Goal: Information Seeking & Learning: Check status

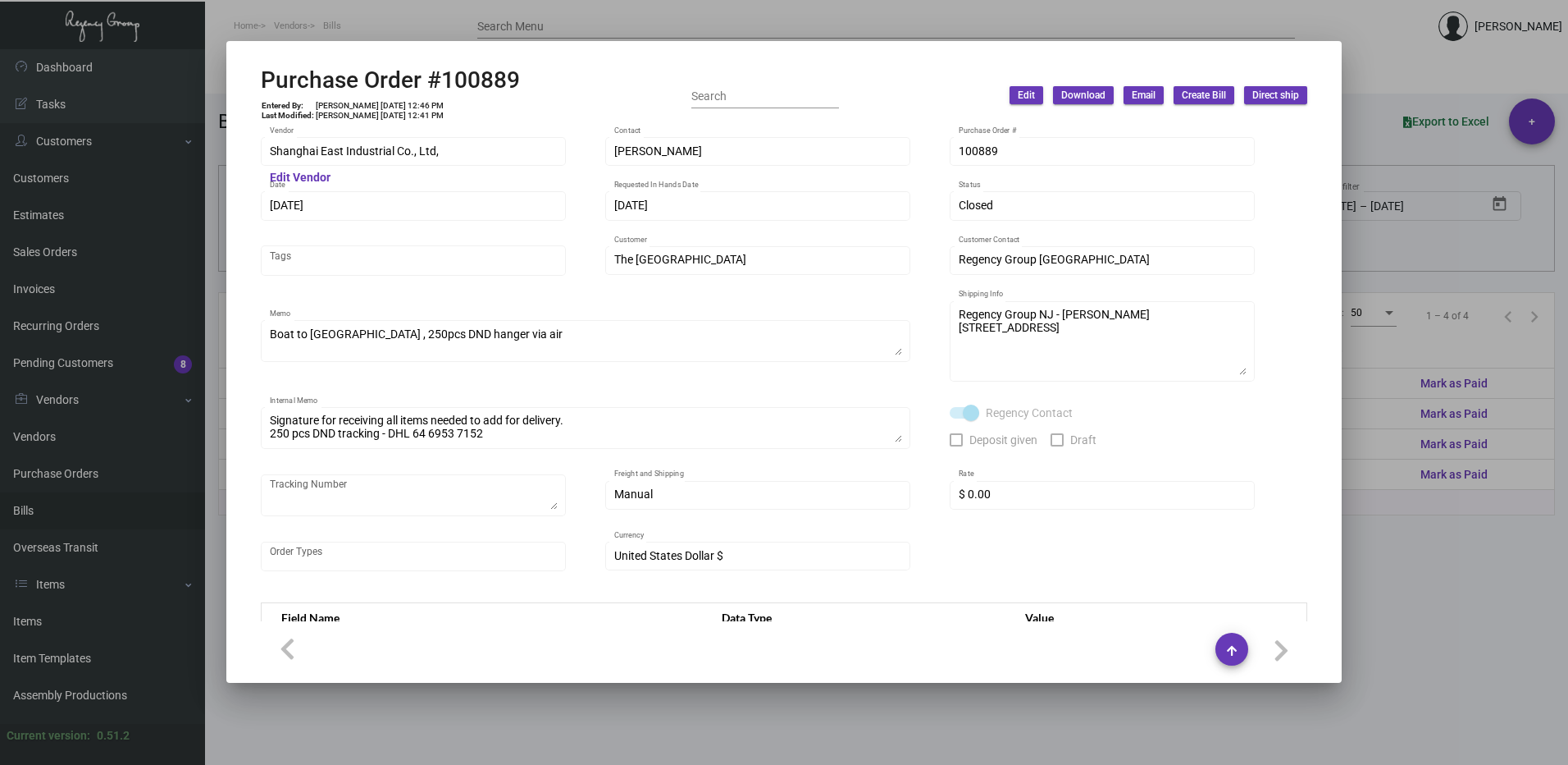
click at [1508, 31] on div at bounding box center [784, 382] width 1568 height 765
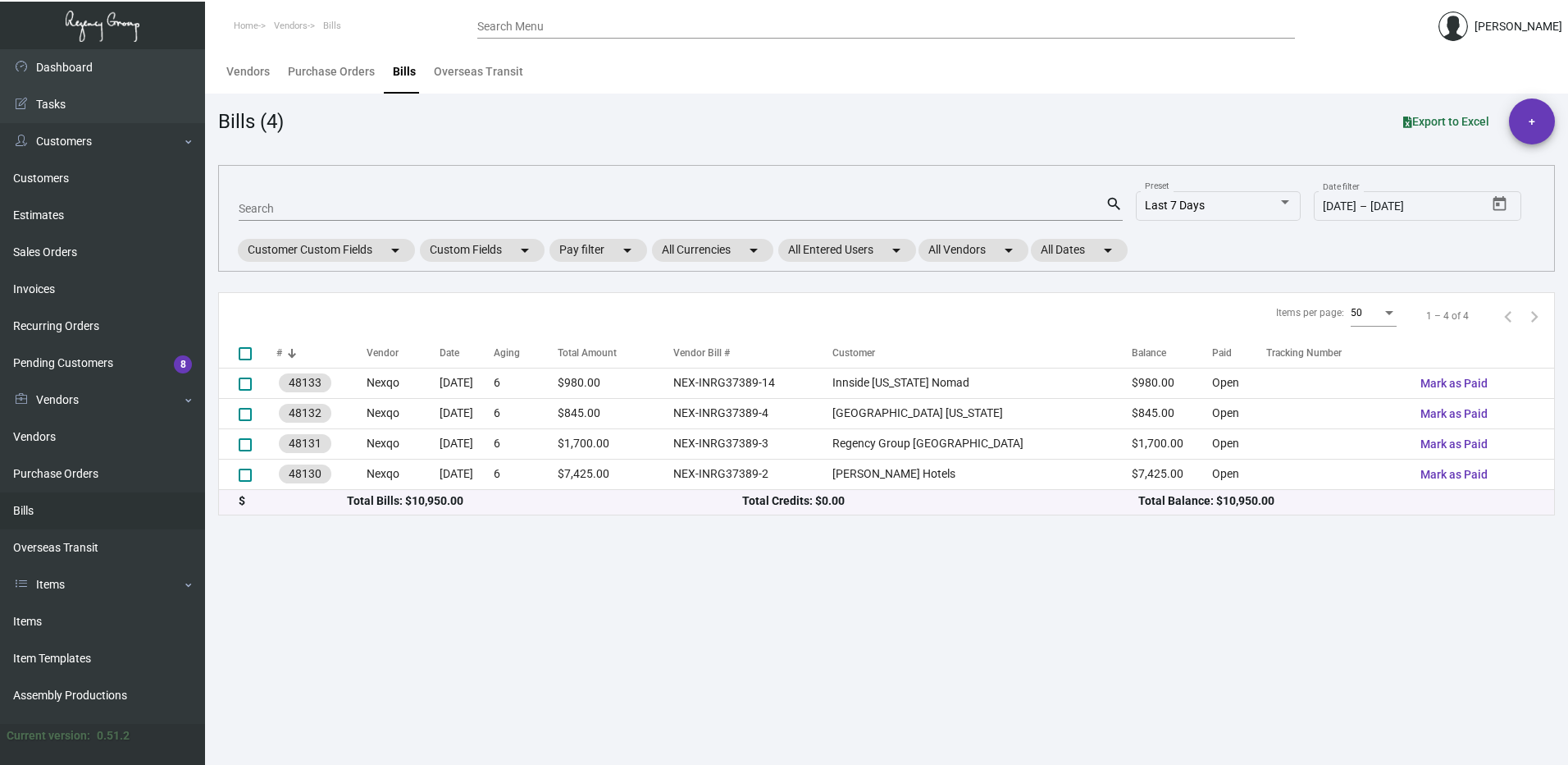
click at [542, 16] on div "Search Menu" at bounding box center [886, 26] width 818 height 25
click at [538, 34] on div "Search Menu" at bounding box center [886, 26] width 818 height 25
click at [539, 18] on div "Search Menu" at bounding box center [886, 26] width 818 height 25
click at [536, 24] on input "Search Menu" at bounding box center [886, 27] width 818 height 13
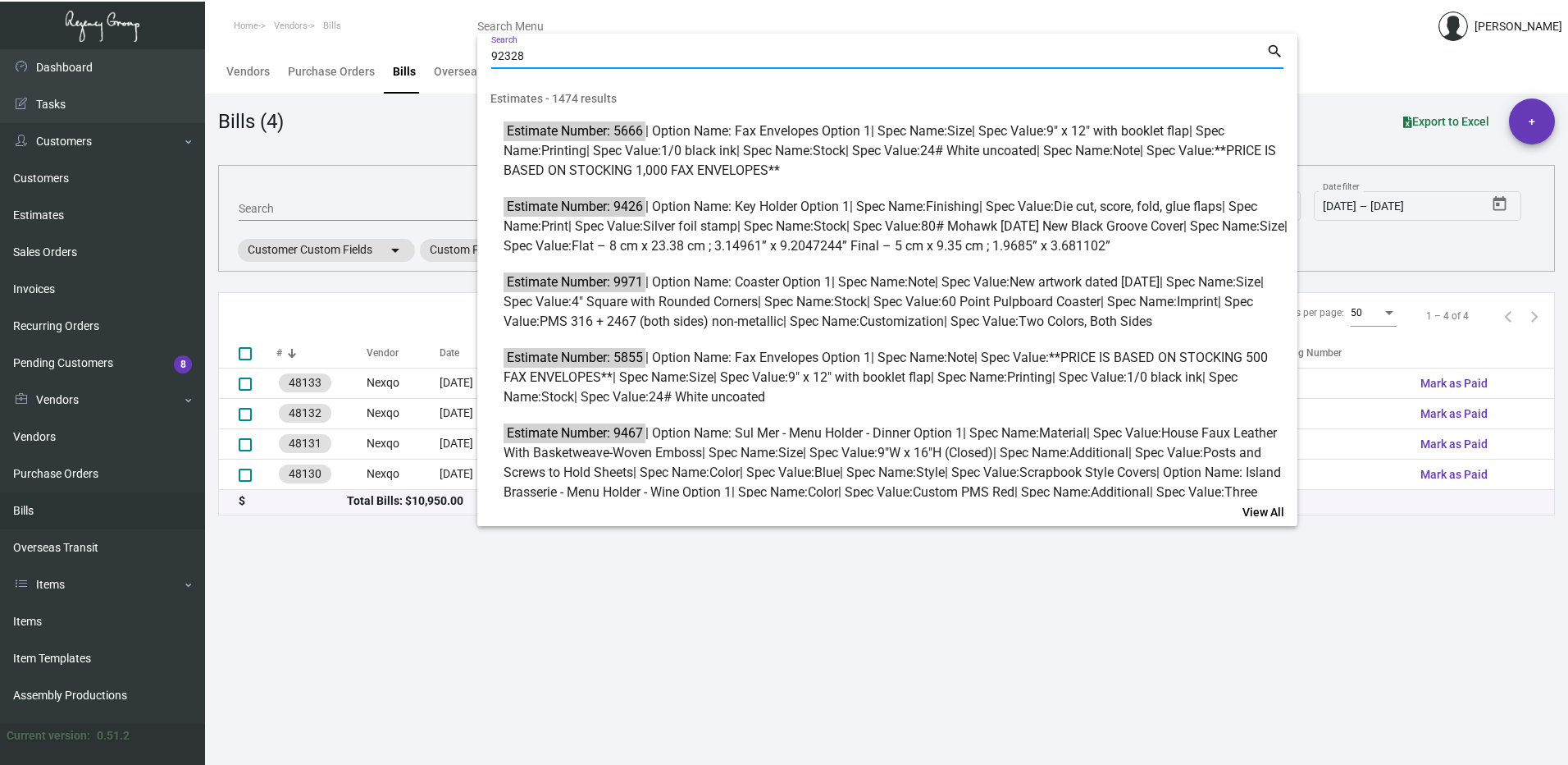
type input "92328"
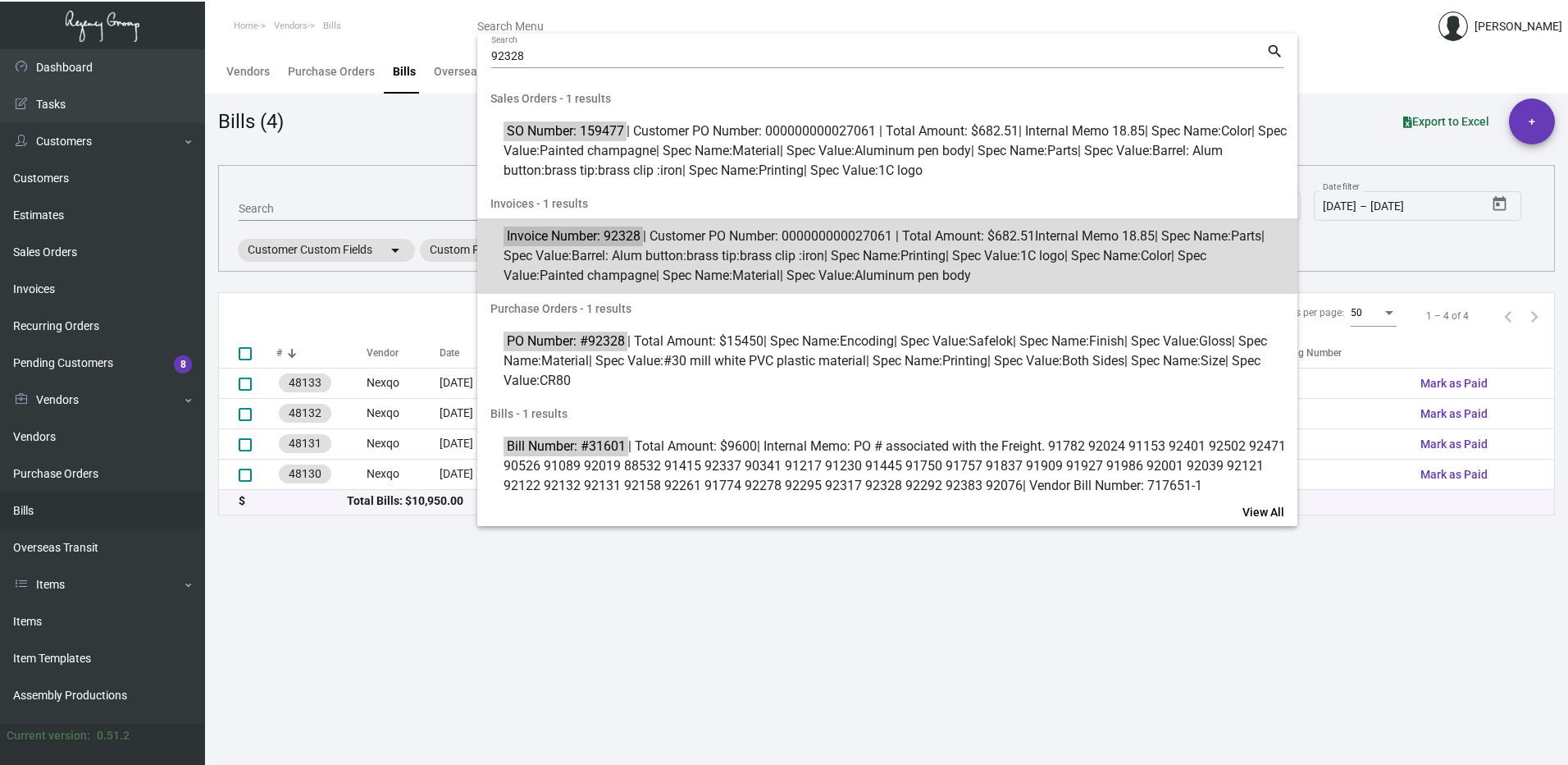
click at [848, 240] on span "Invoice Number: 92328 | Customer PO Number: 000000000027061 | Total Amount: $68…" at bounding box center [896, 256] width 786 height 59
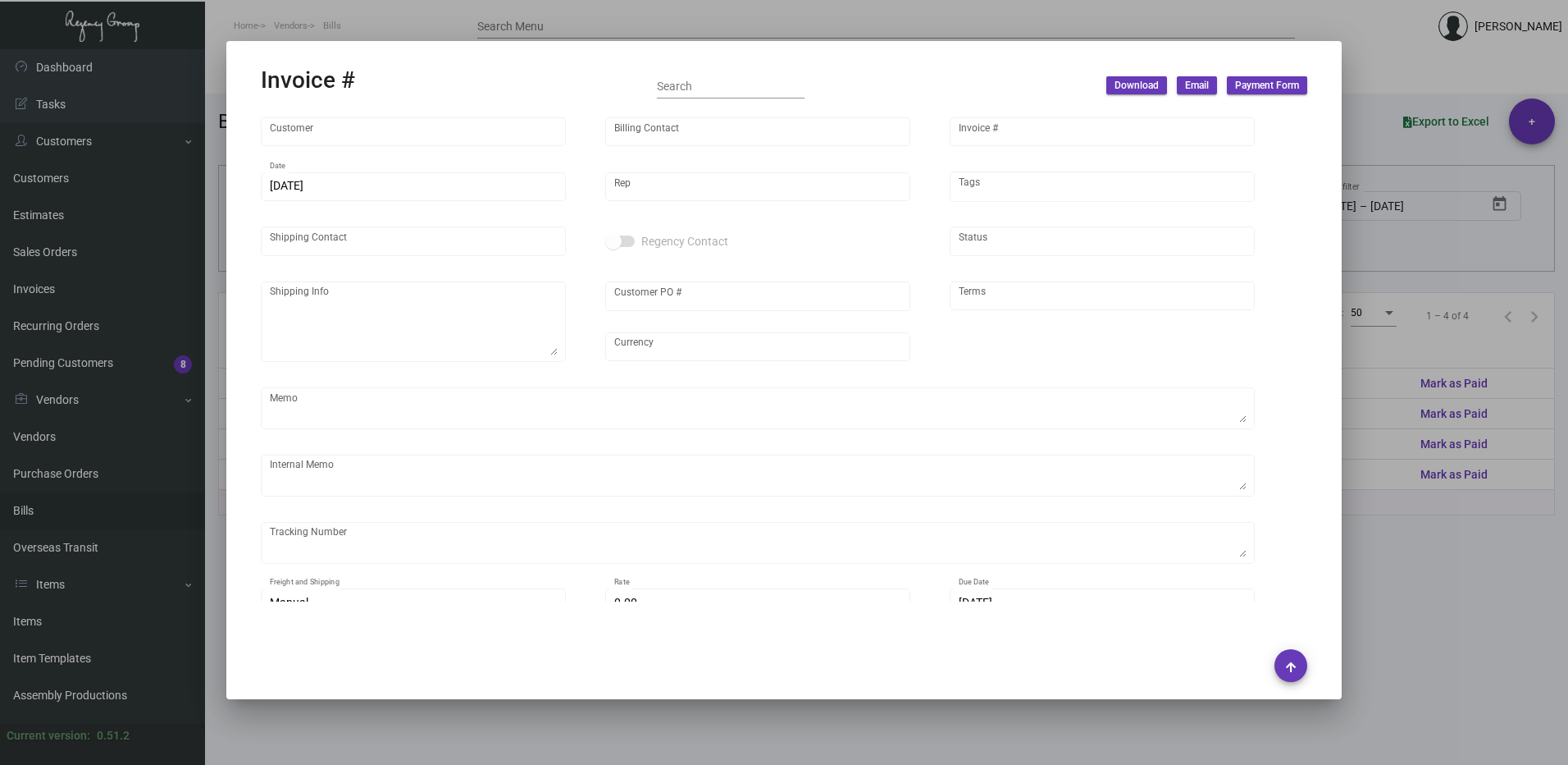
type input "Proper Austin"
type input "AP Billing"
type input "92328"
type input "[DATE]"
type input "[PERSON_NAME]"
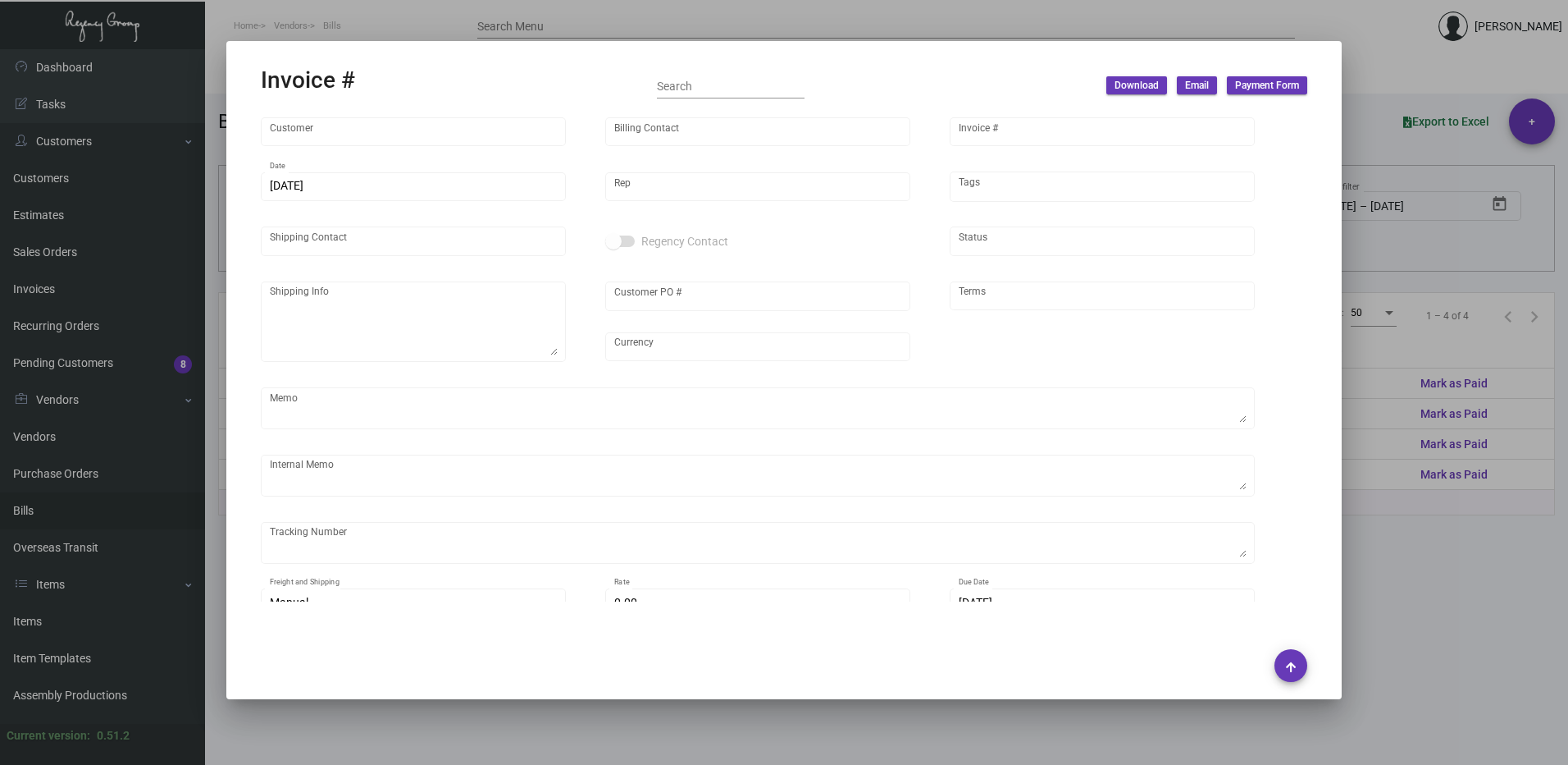
type input "[PERSON_NAME]"
type textarea "Proper Austin - [PERSON_NAME] [STREET_ADDRESS]"
type input "000000000027061"
type input "United States Dollar $"
type input "Net 30"
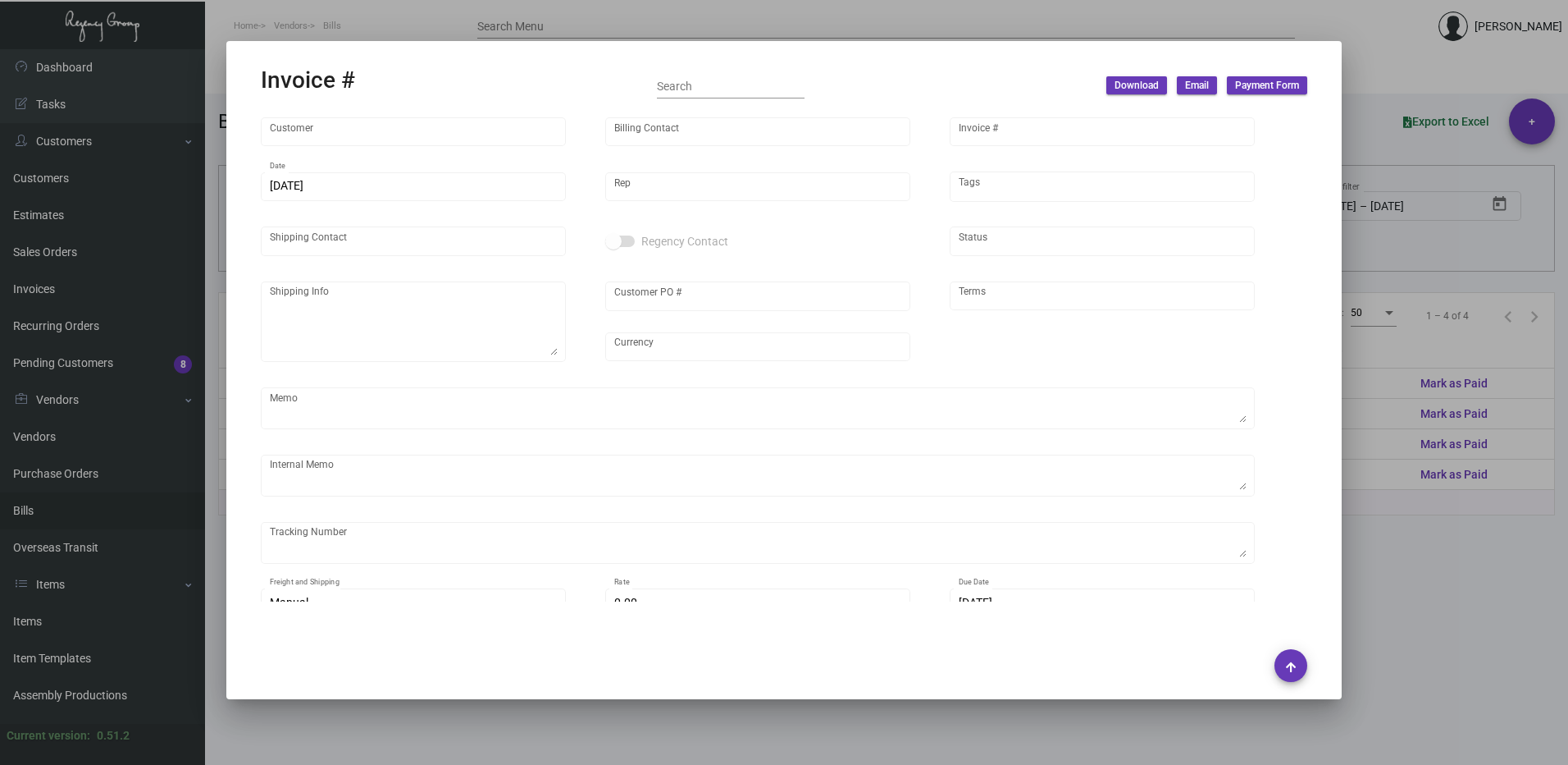
type textarea "18.85"
type input "$ 42.51"
type input "[DATE]"
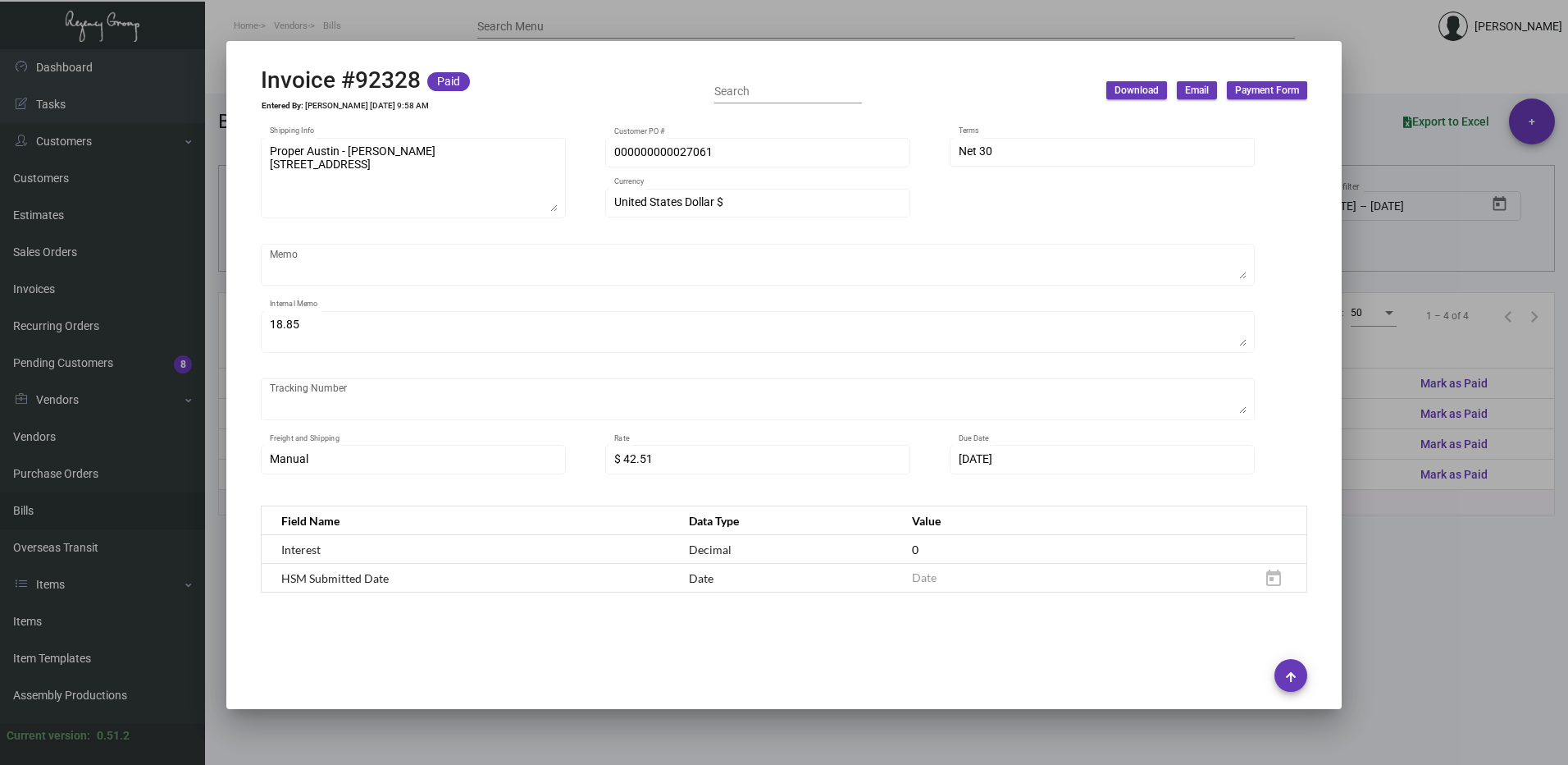
scroll to position [493, 0]
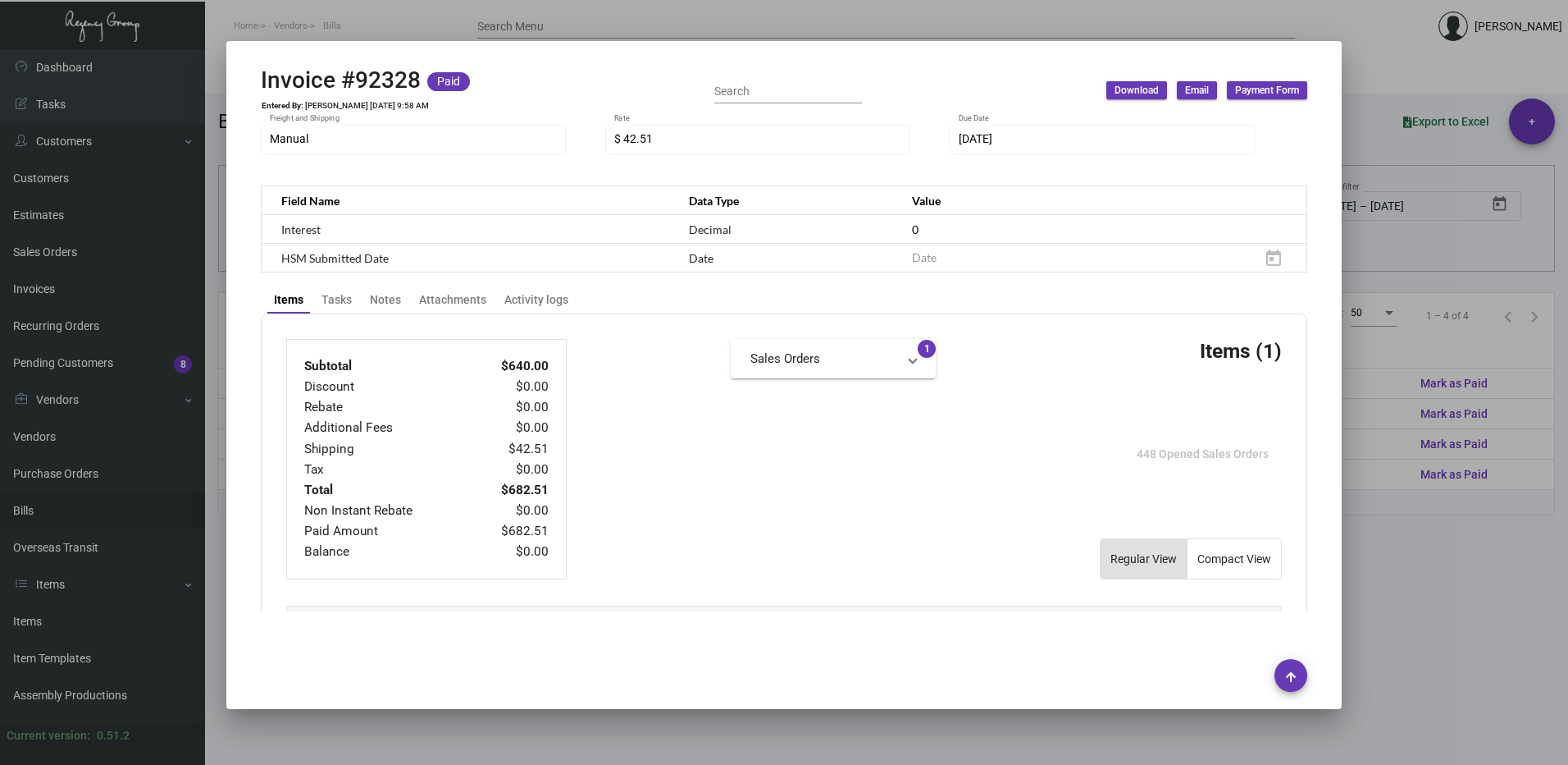
click at [1365, 239] on div at bounding box center [784, 382] width 1568 height 765
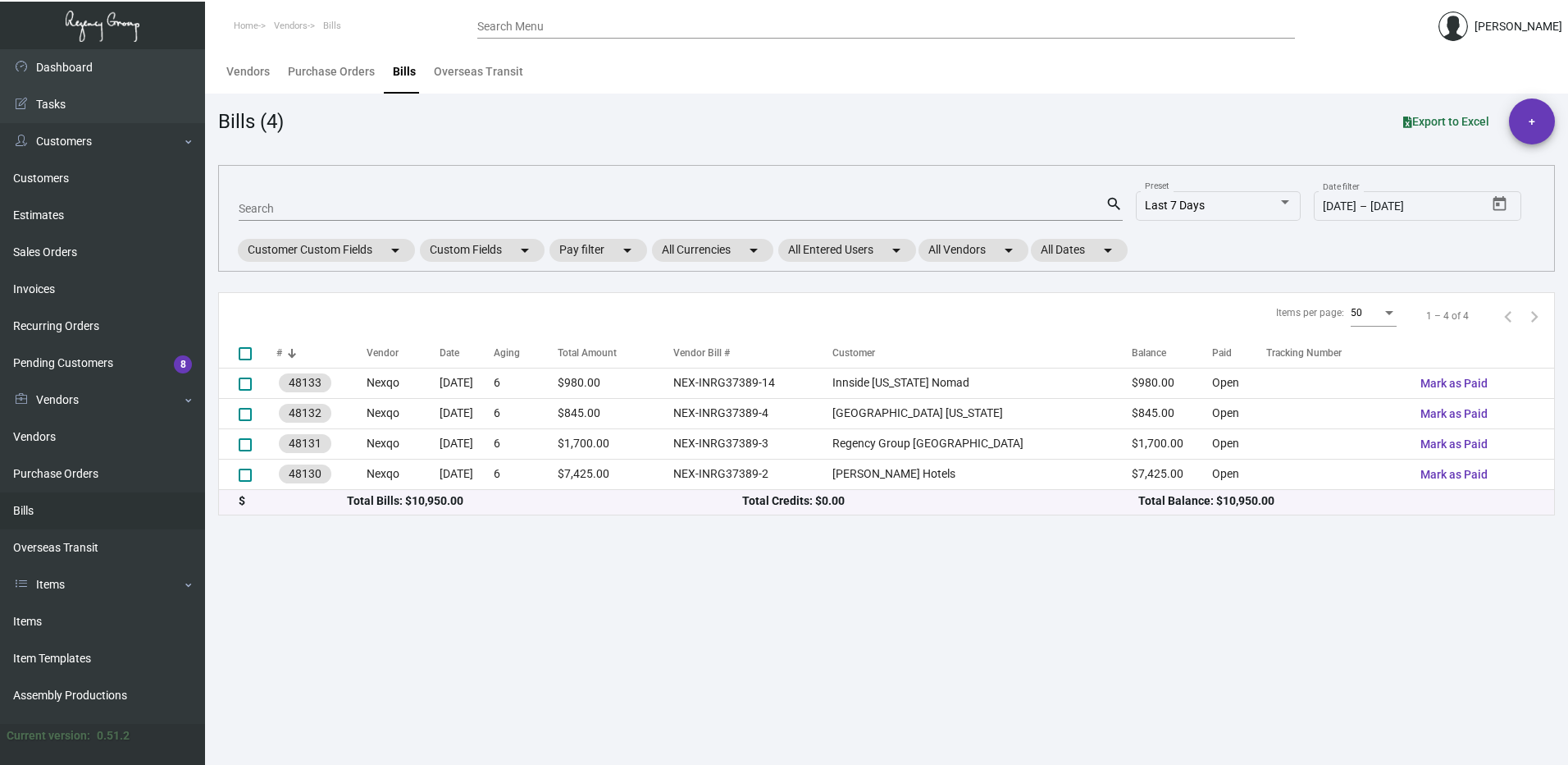
click at [539, 21] on input "Search Menu" at bounding box center [886, 27] width 818 height 13
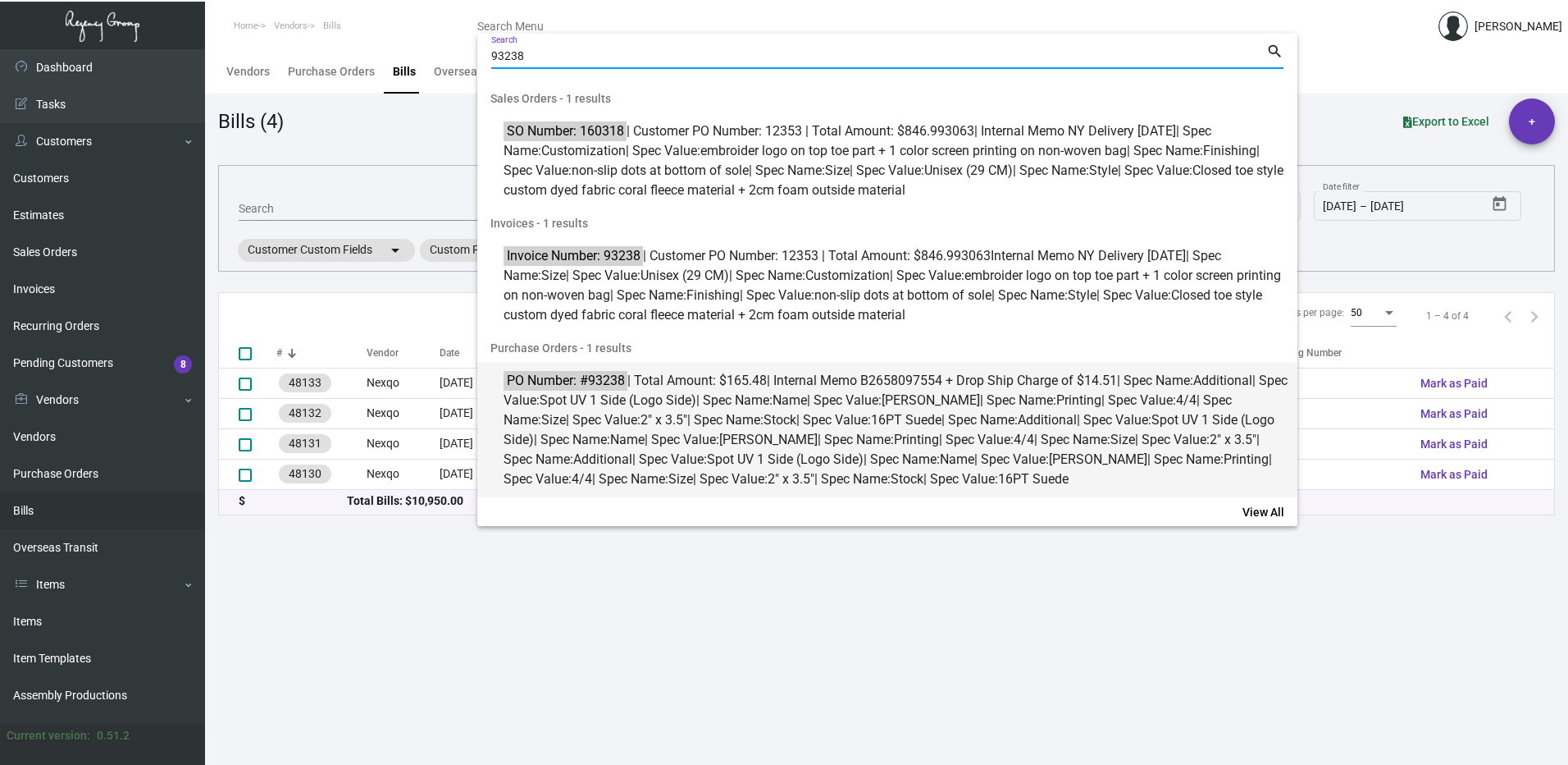
type input "93238"
click at [690, 434] on span "PO Number: #93238 | Total Amount: $165.48 | Internal Memo B2658097554 + Drop Sh…" at bounding box center [896, 430] width 786 height 118
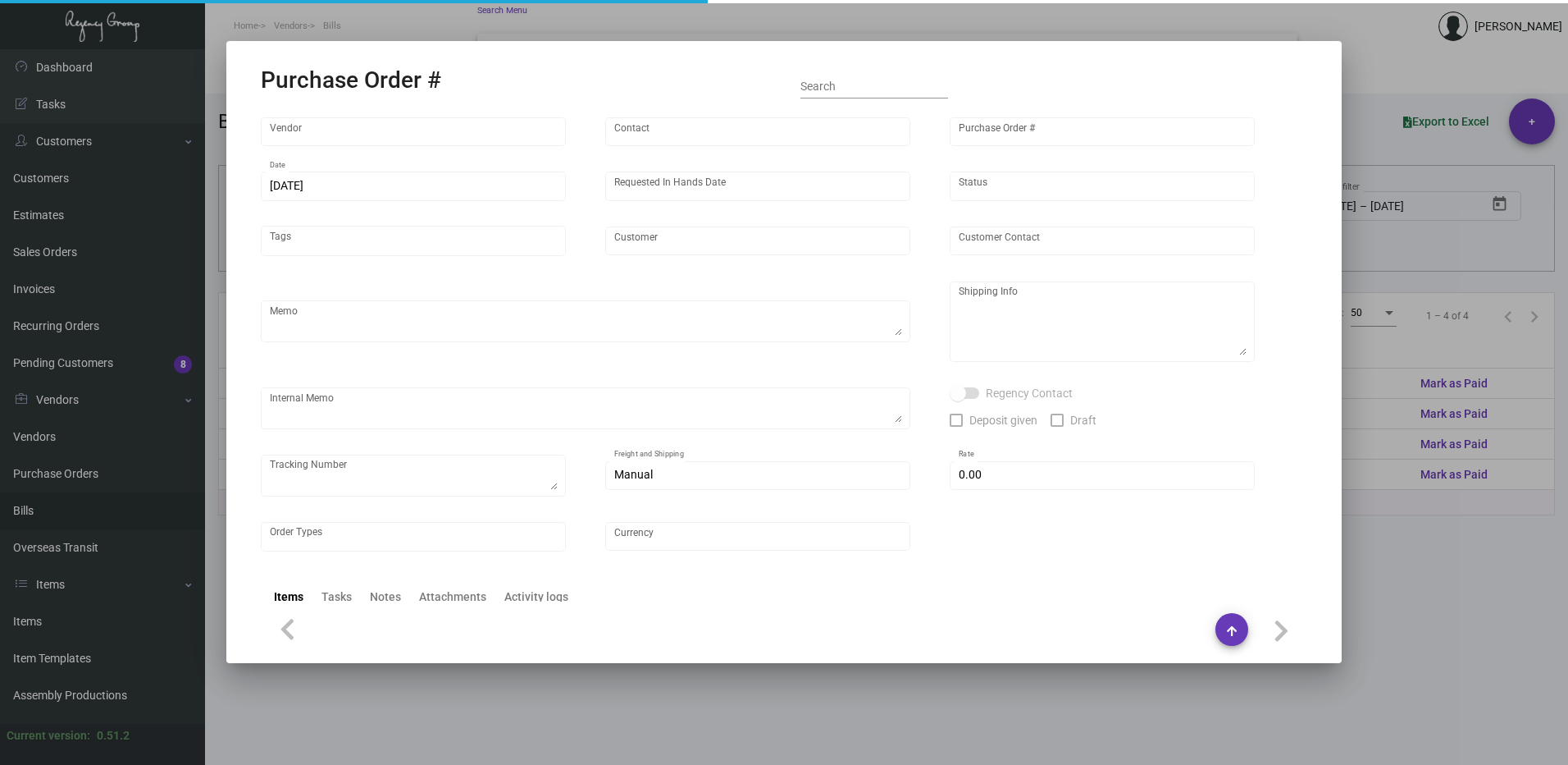
type input "4 Over"
type input "93238"
type input "[DATE]"
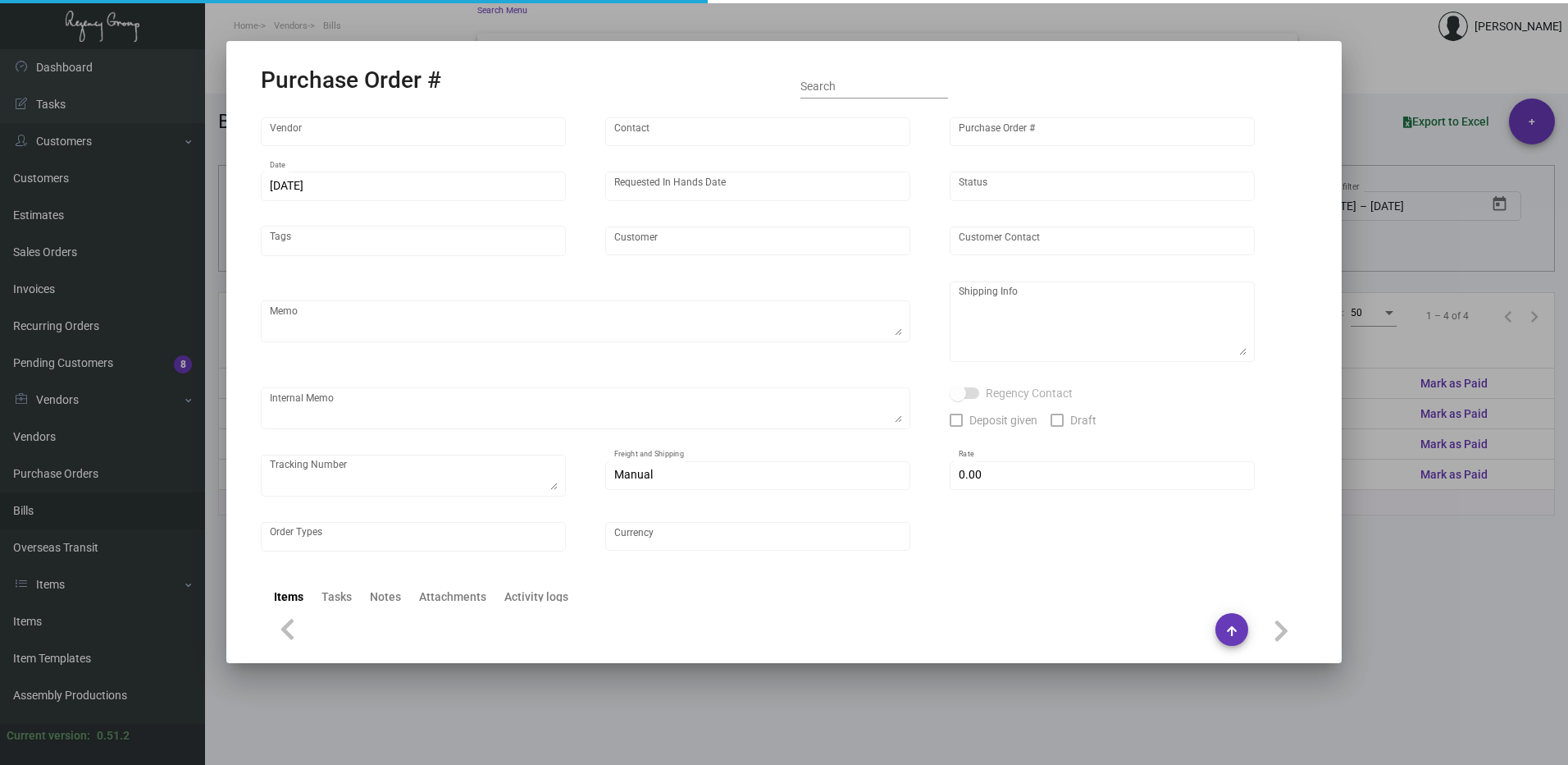
type input "[PERSON_NAME] Buckhead"
type input "[PERSON_NAME]"
type textarea "[PERSON_NAME] Buckhead - [PERSON_NAME] [PERSON_NAME] [STREET_ADDRESS]"
type textarea "B2658097554 + Drop Ship Charge of $14.51"
type input "$ 0.00"
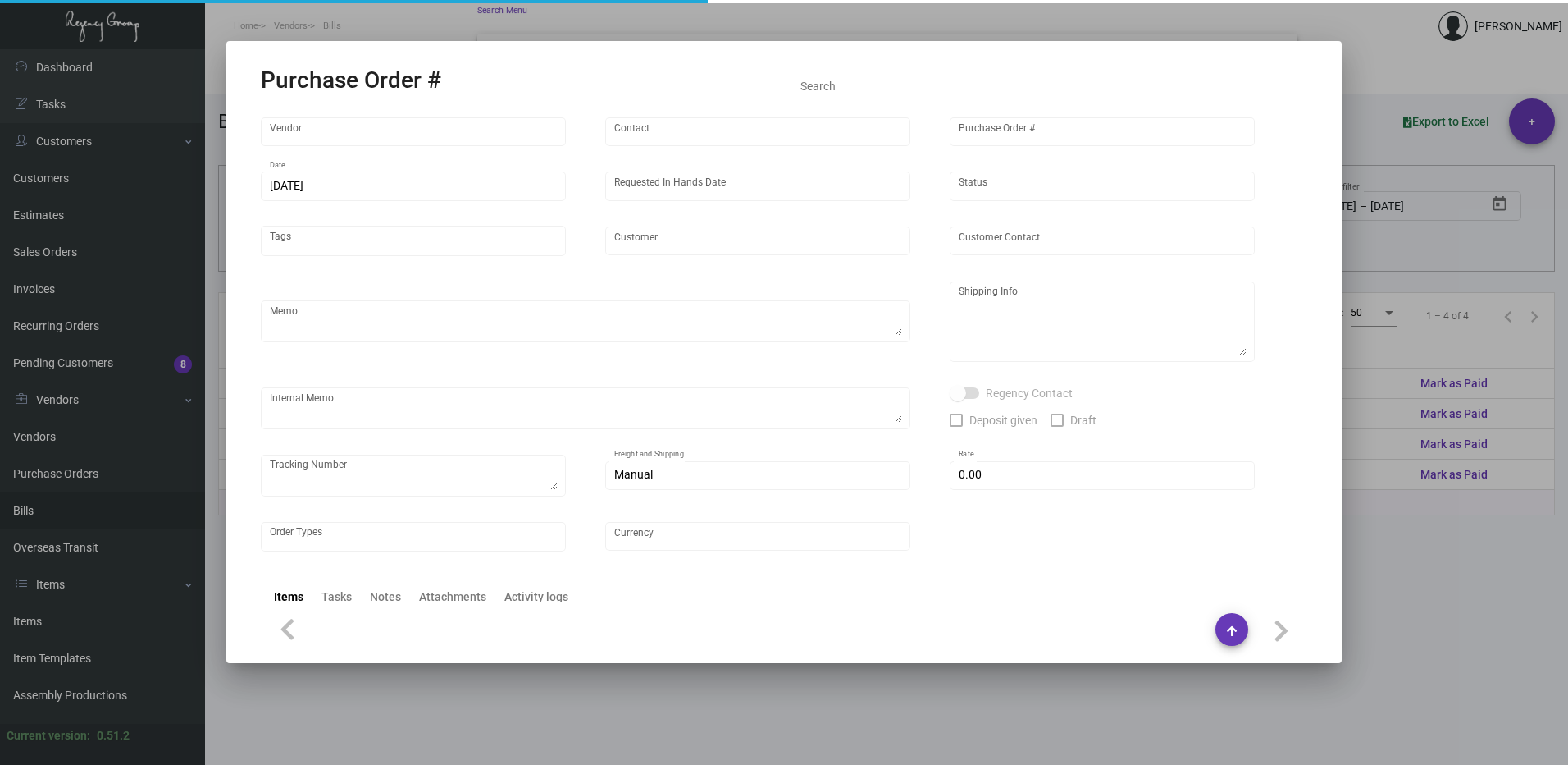
type input "United States Dollar $"
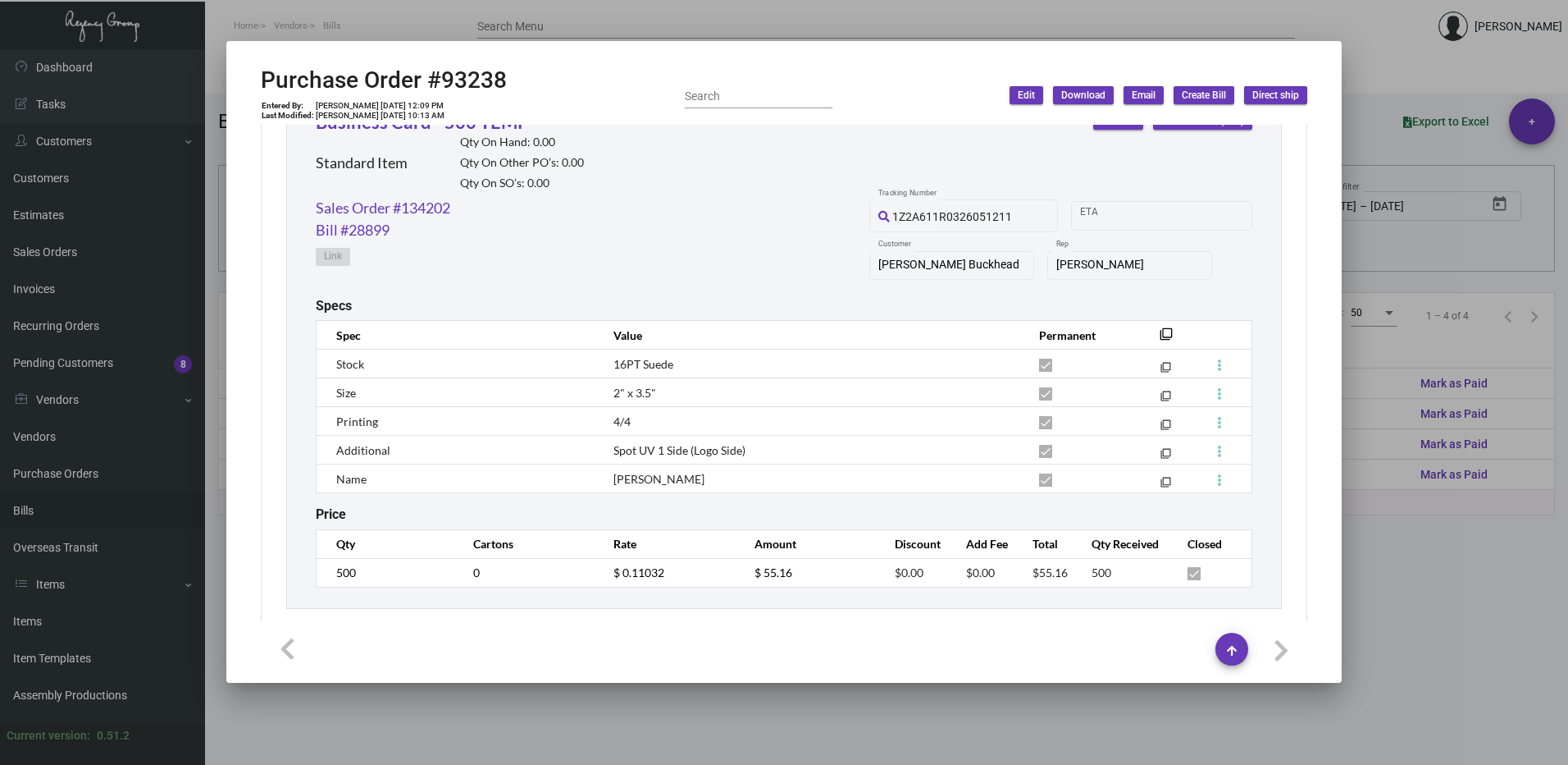
scroll to position [1952, 0]
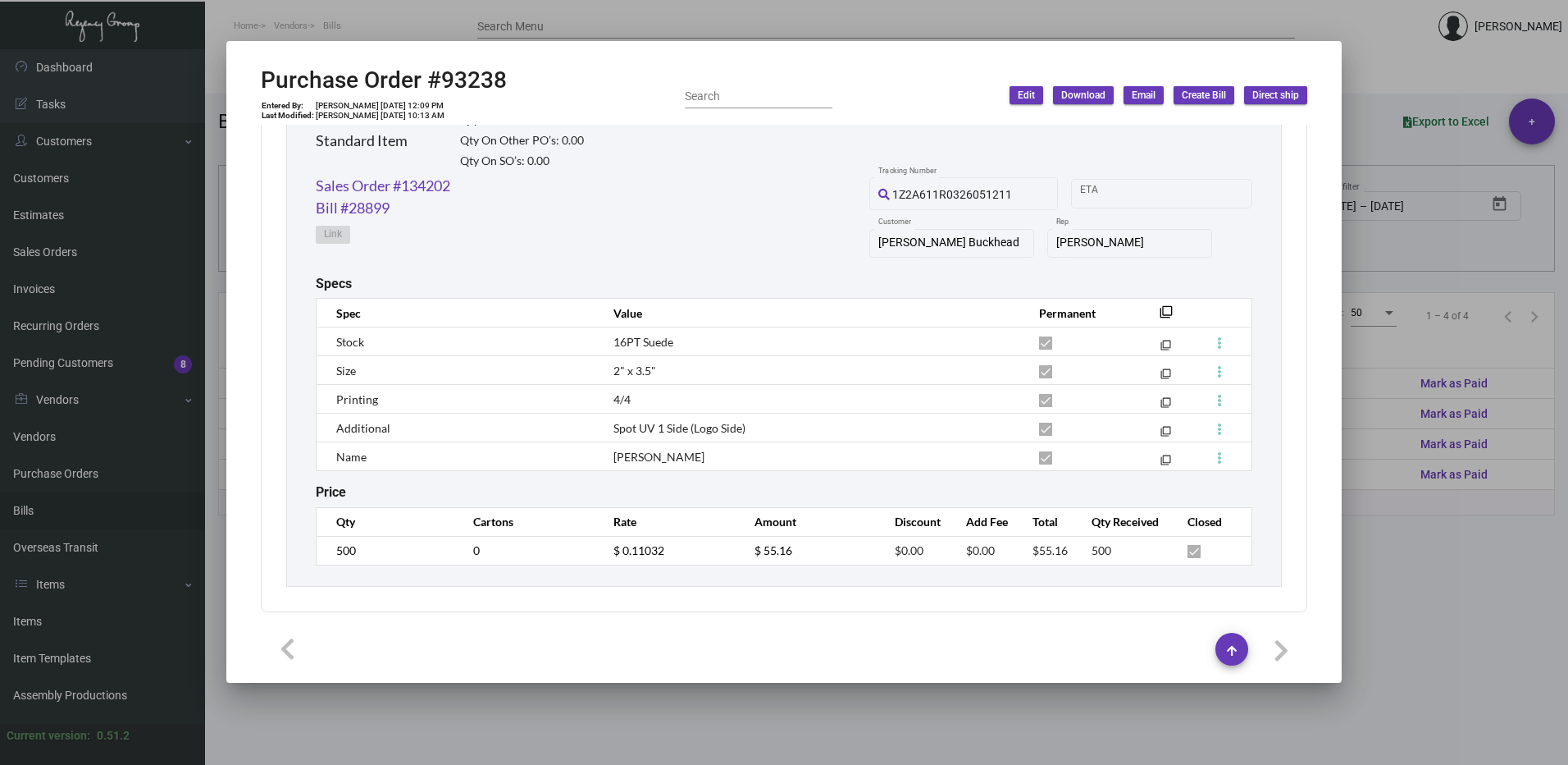
click at [1328, 35] on div at bounding box center [784, 382] width 1568 height 765
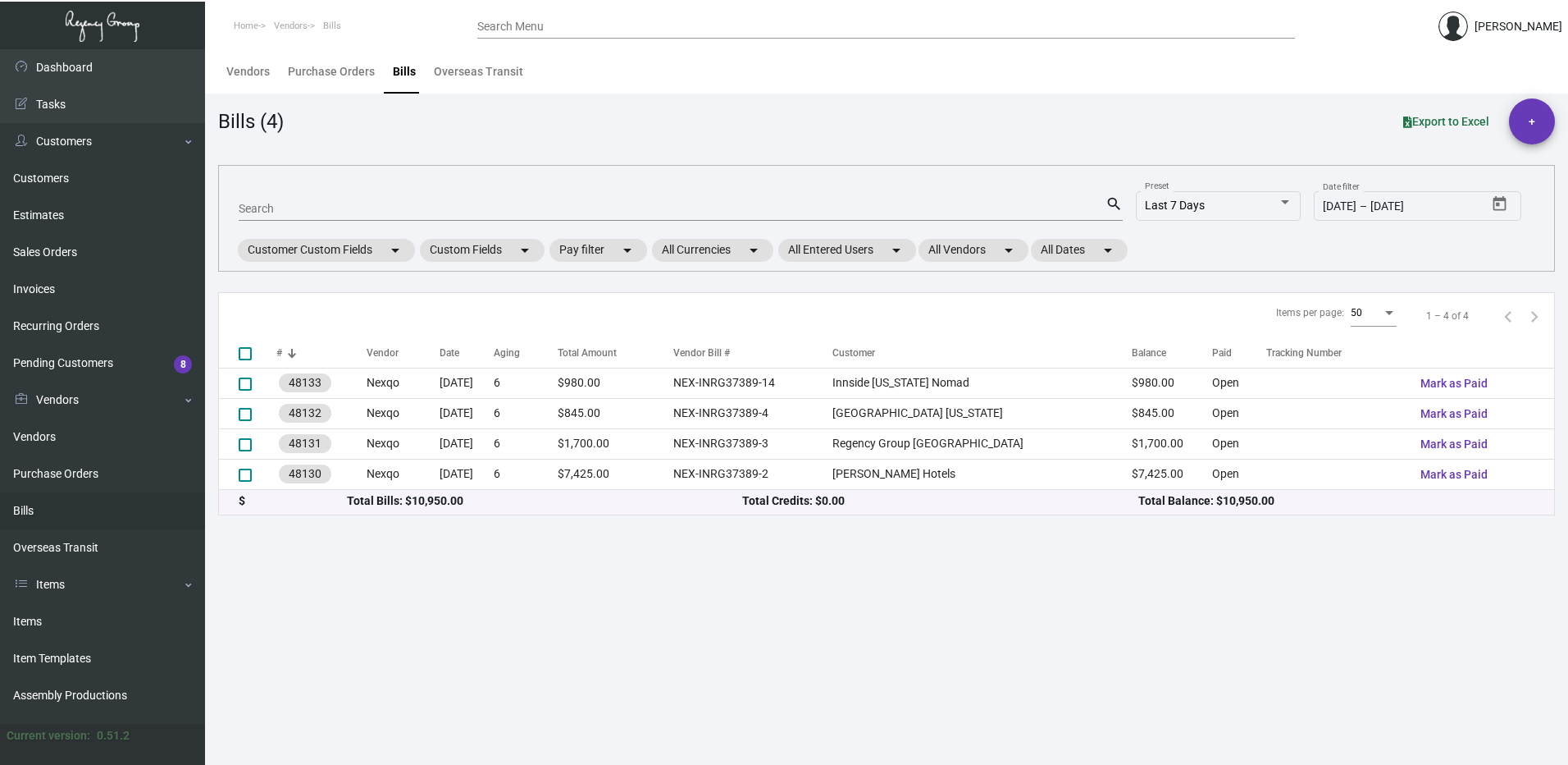
click at [542, 23] on input "Search Menu" at bounding box center [886, 27] width 818 height 13
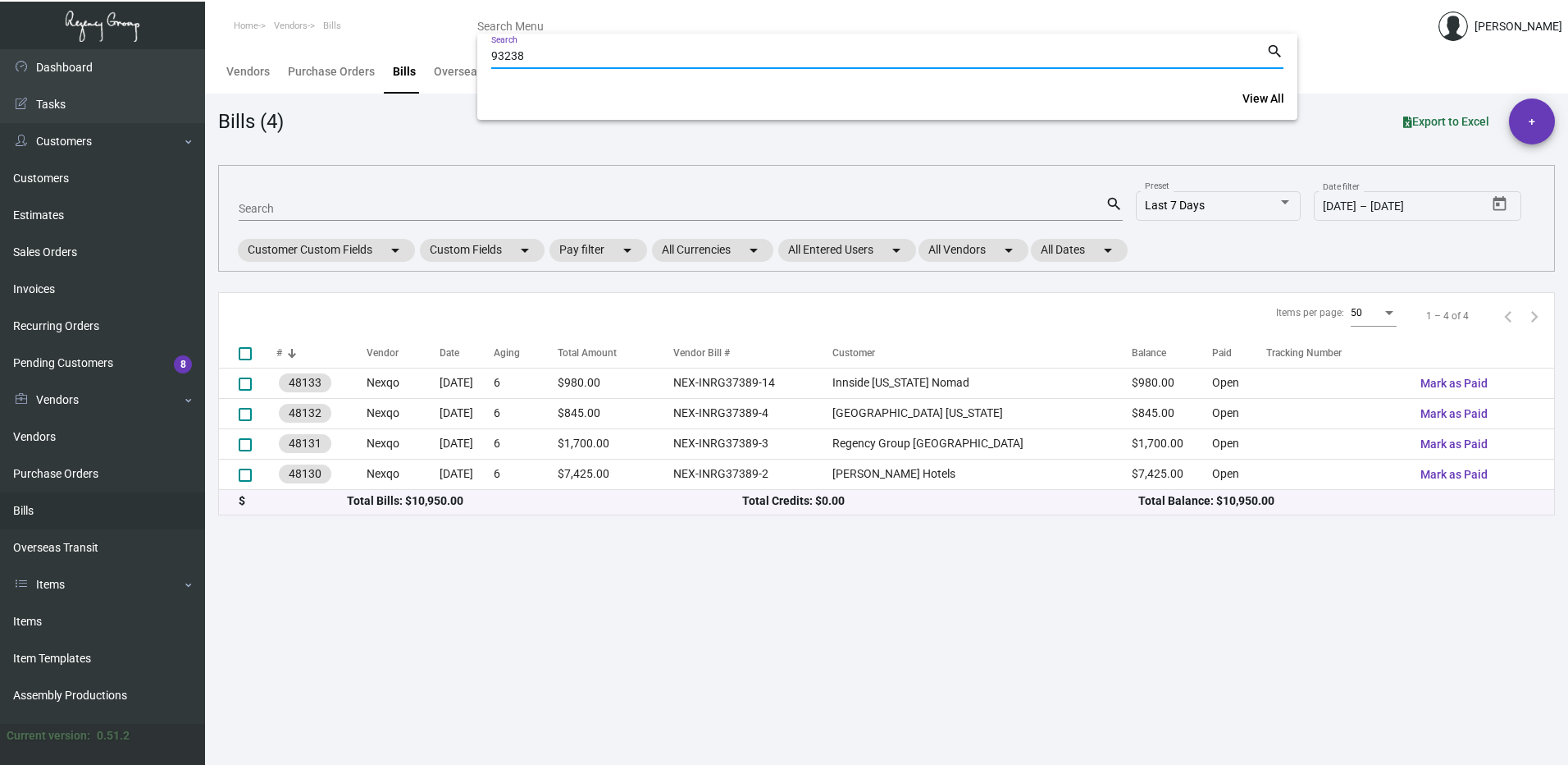
type input "93238"
click at [1274, 49] on mat-icon "search" at bounding box center [1275, 52] width 18 height 20
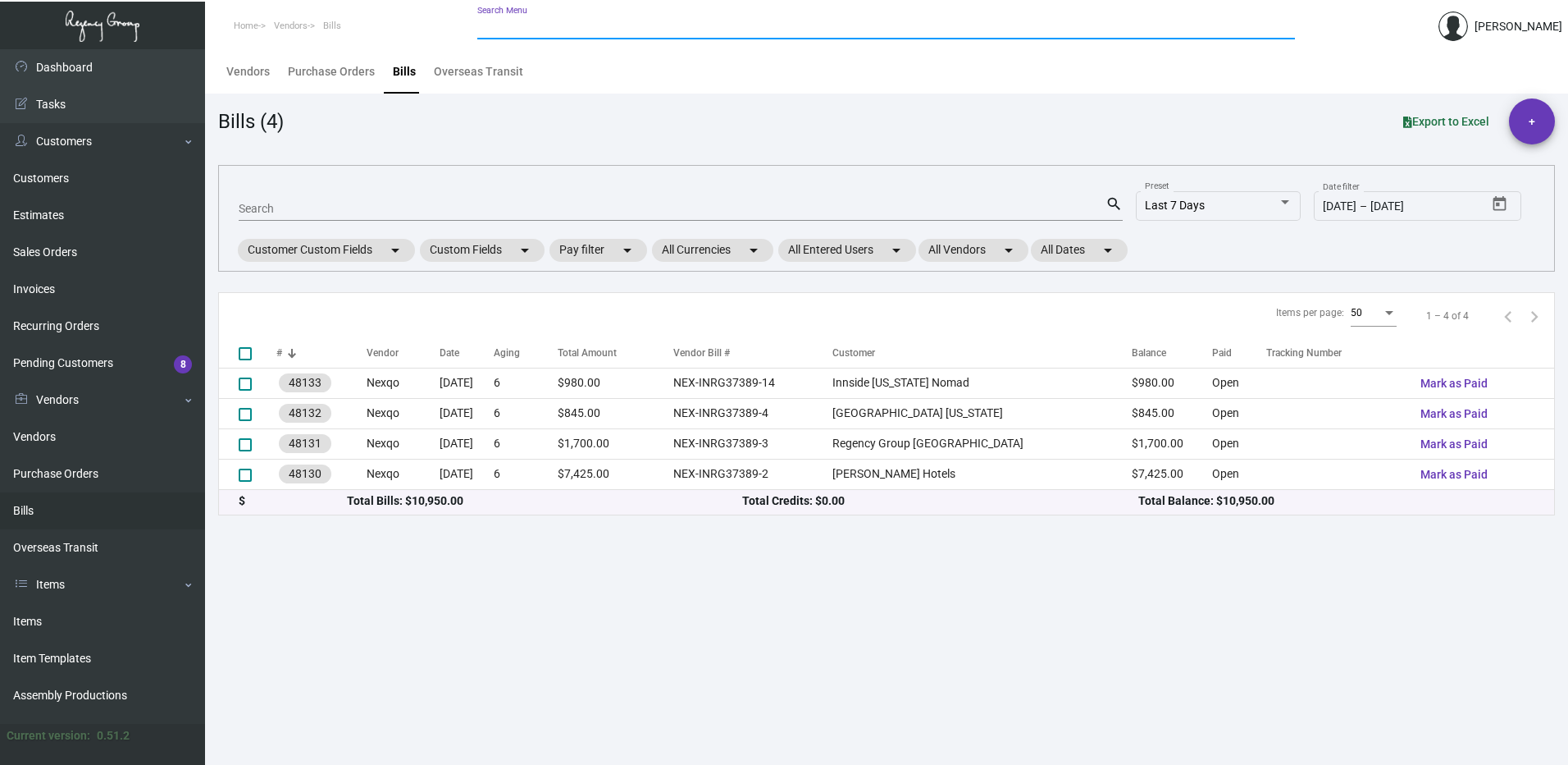
click at [599, 28] on input "Search Menu" at bounding box center [886, 27] width 818 height 13
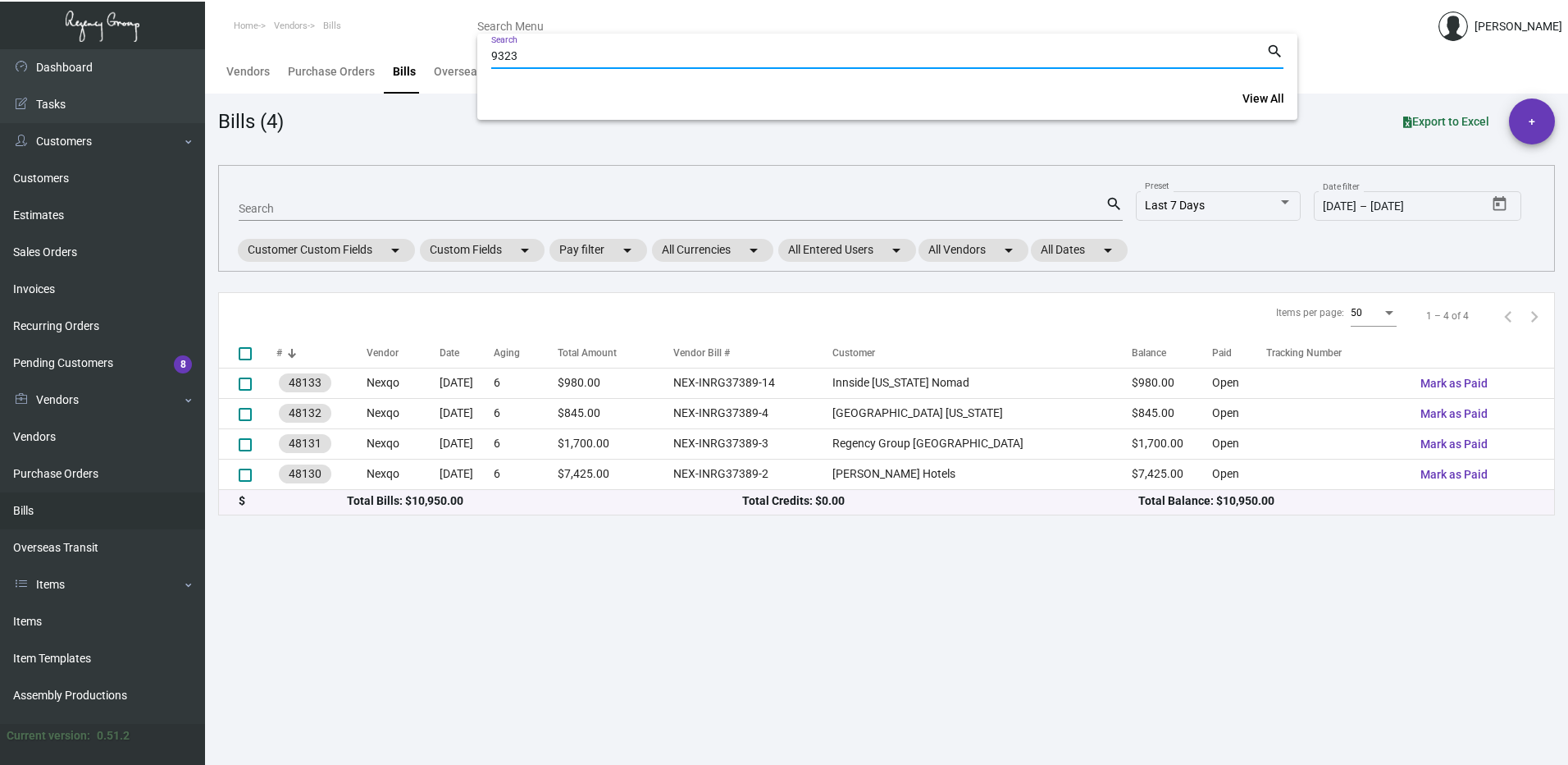
type input "93238"
drag, startPoint x: 526, startPoint y: 58, endPoint x: 352, endPoint y: 67, distance: 174.2
click at [352, 67] on div "93238 Search search View All" at bounding box center [784, 382] width 1568 height 765
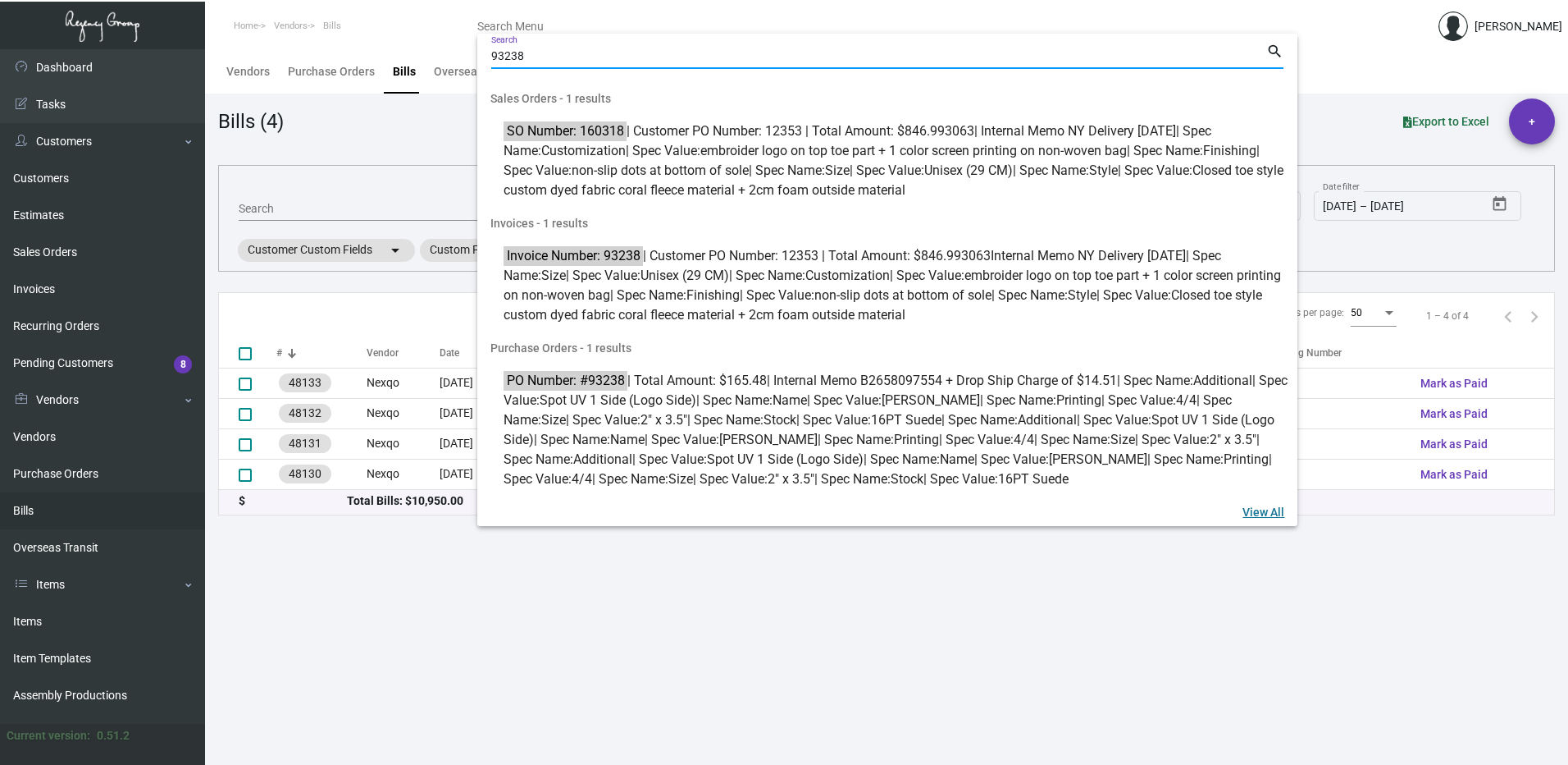
type input "93238"
click at [1266, 513] on span "View All" at bounding box center [1264, 512] width 42 height 13
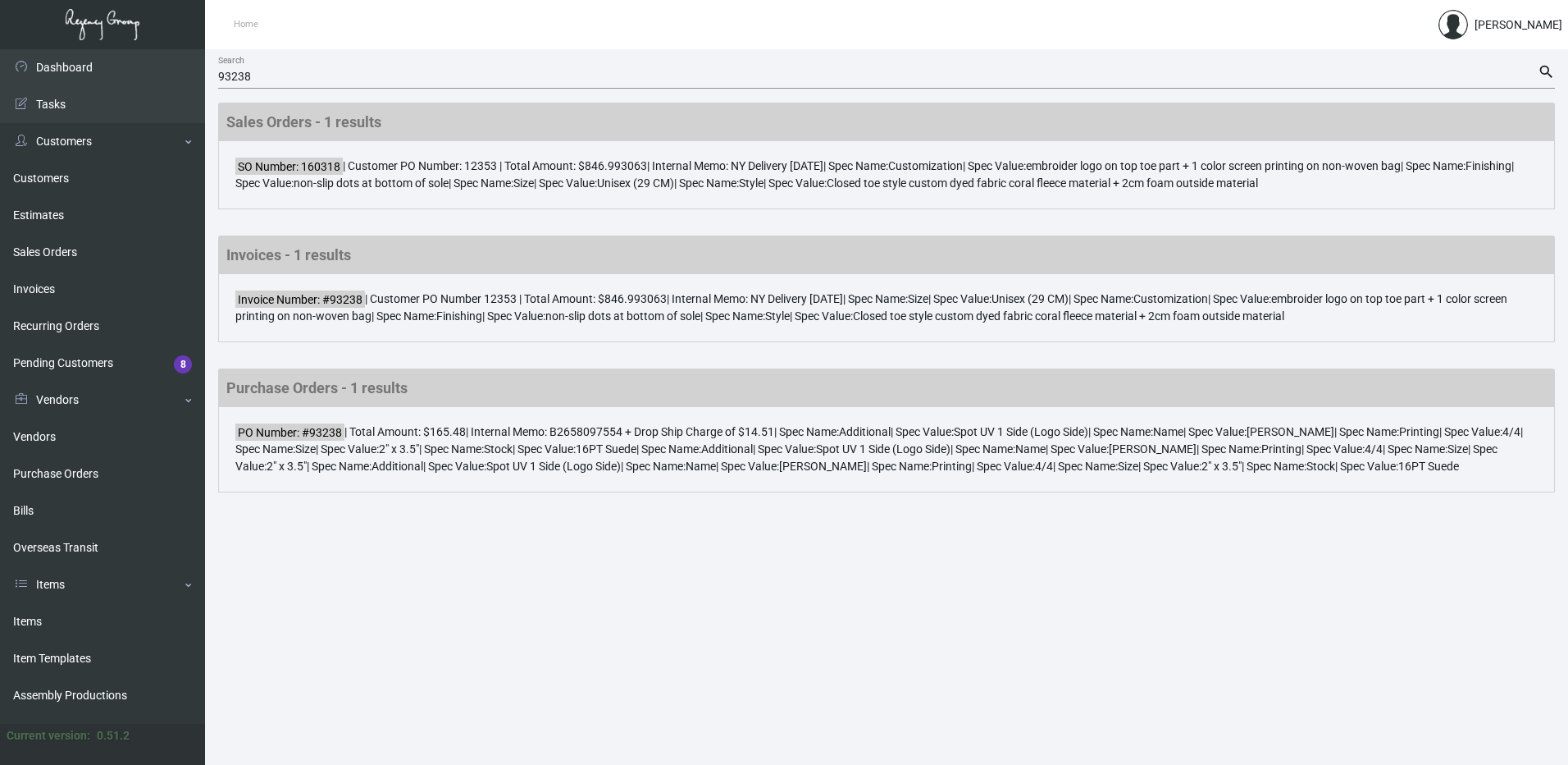
click at [297, 28] on ol "Home" at bounding box center [546, 25] width 682 height 42
click at [103, 427] on link "Vendors" at bounding box center [102, 437] width 205 height 37
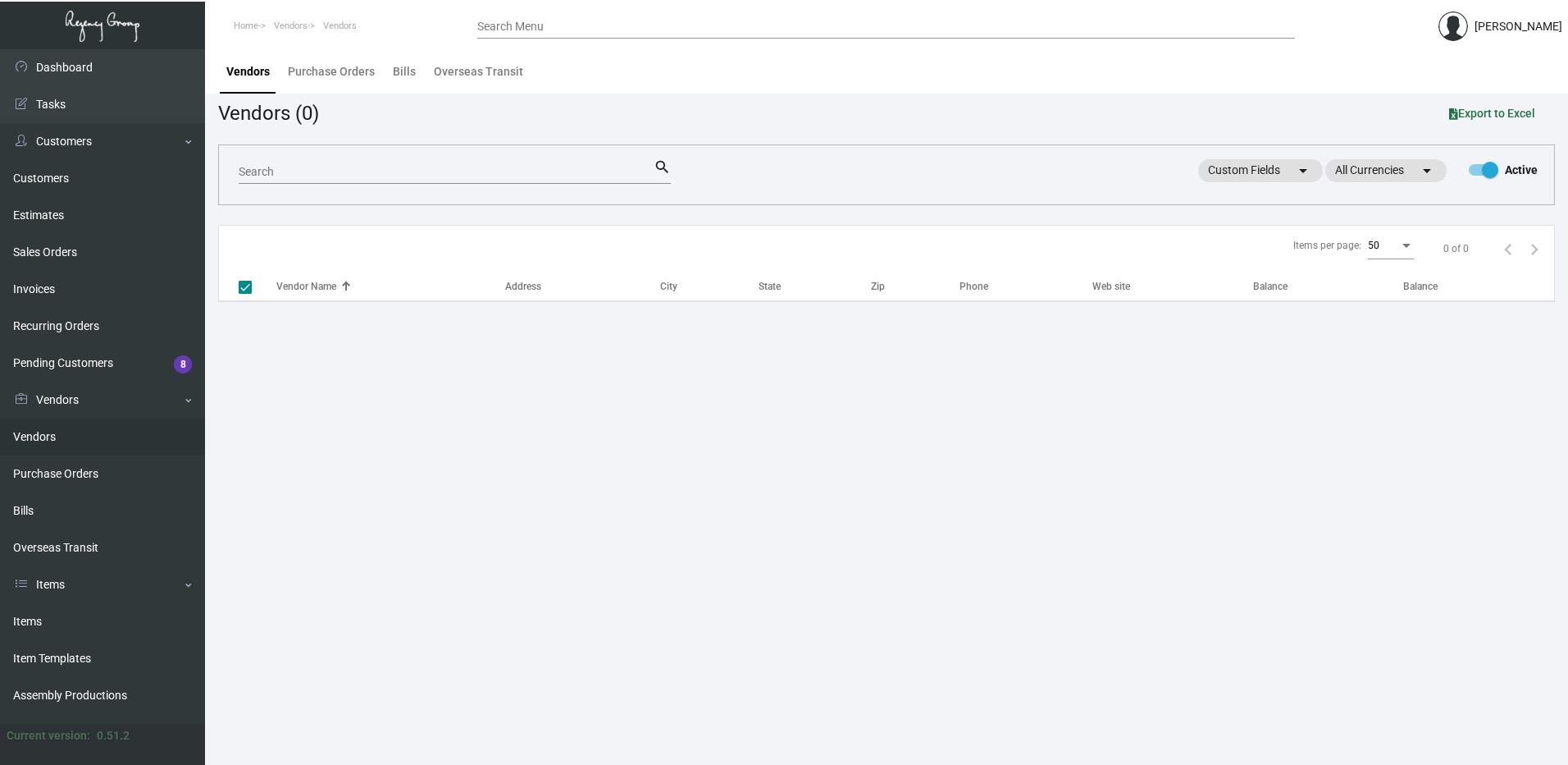
checkbox input "false"
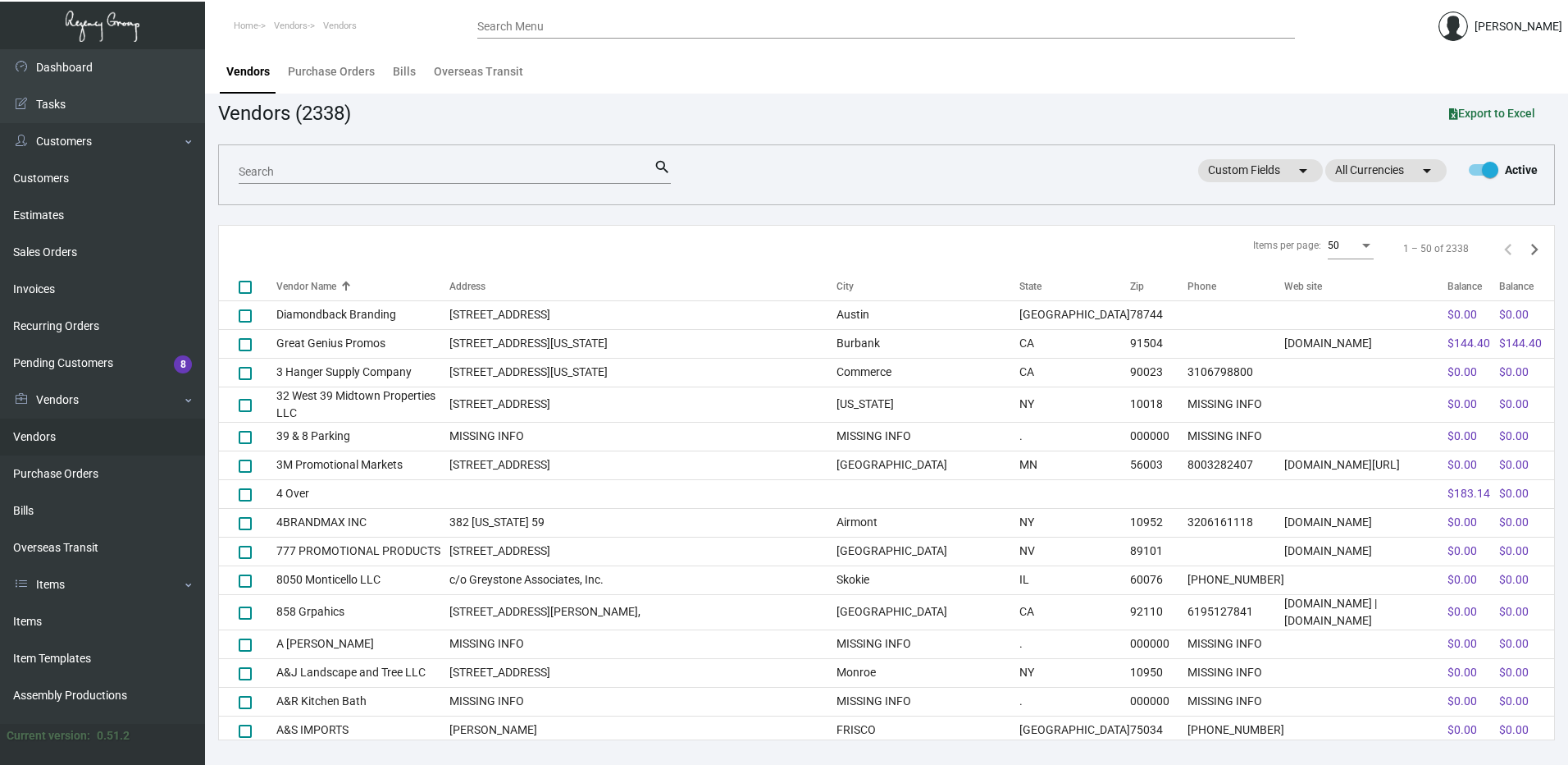
click at [605, 27] on input "Search Menu" at bounding box center [886, 27] width 818 height 13
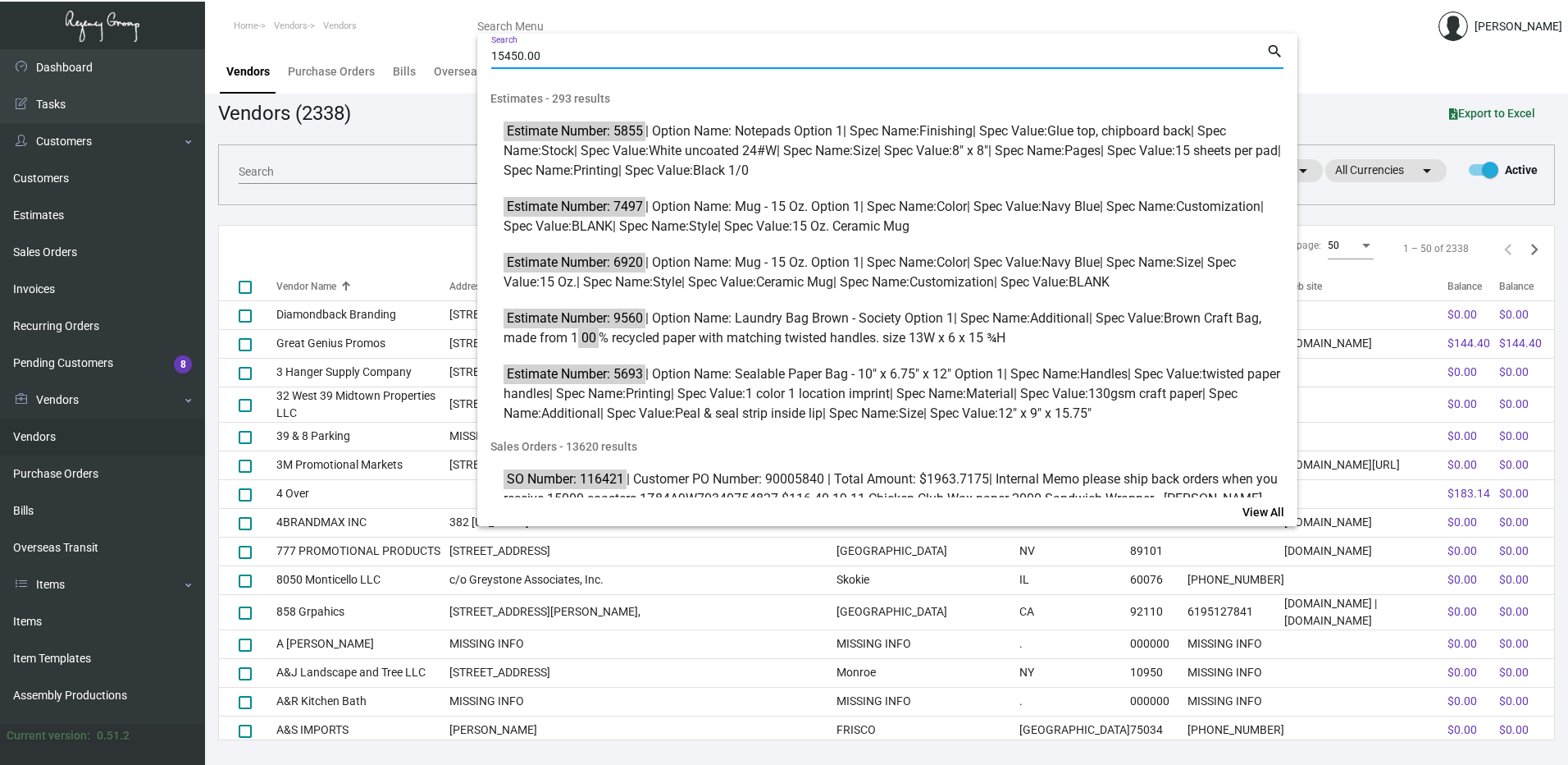
type input "15450.00"
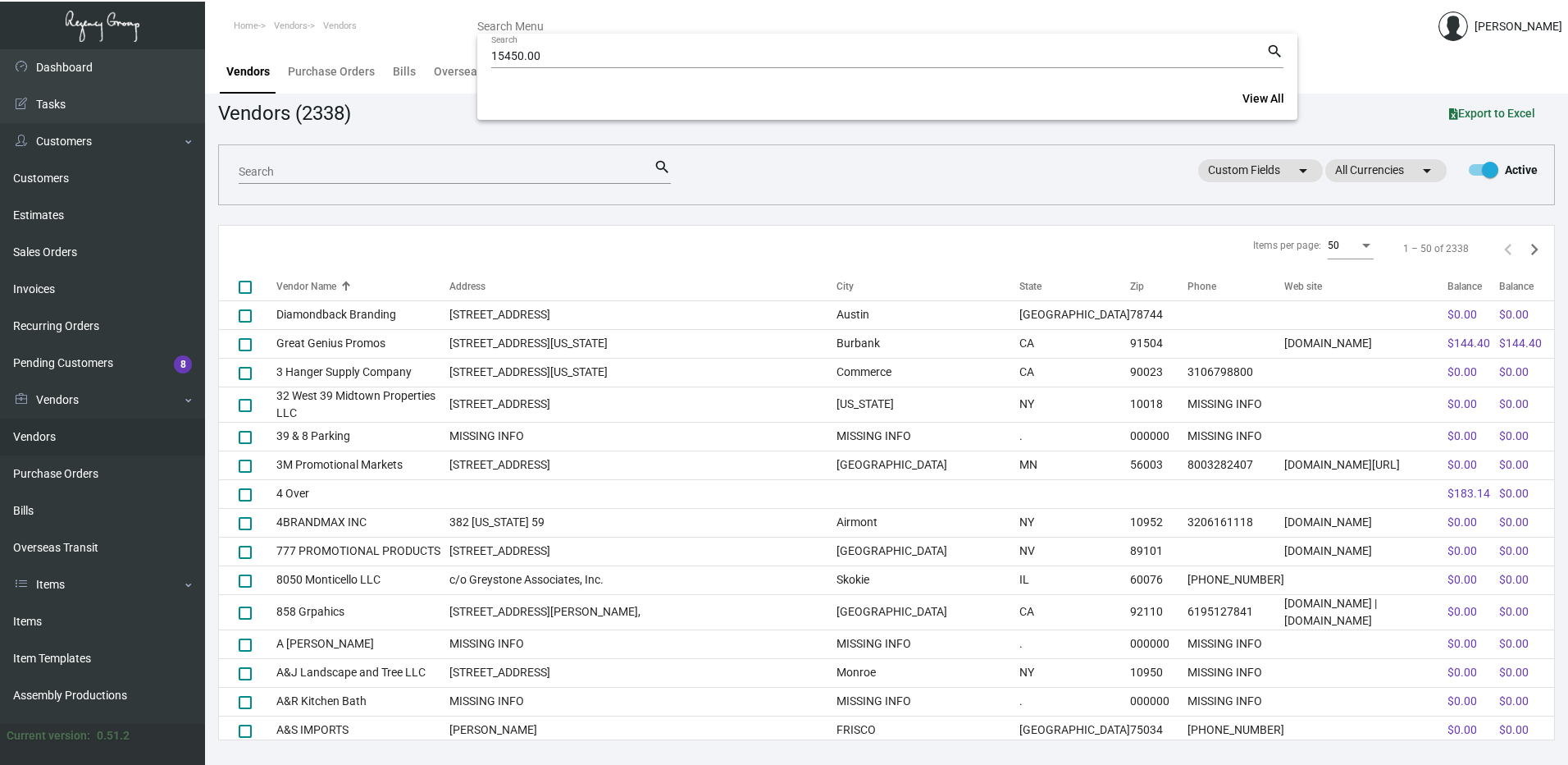
click at [64, 510] on div at bounding box center [784, 382] width 1568 height 765
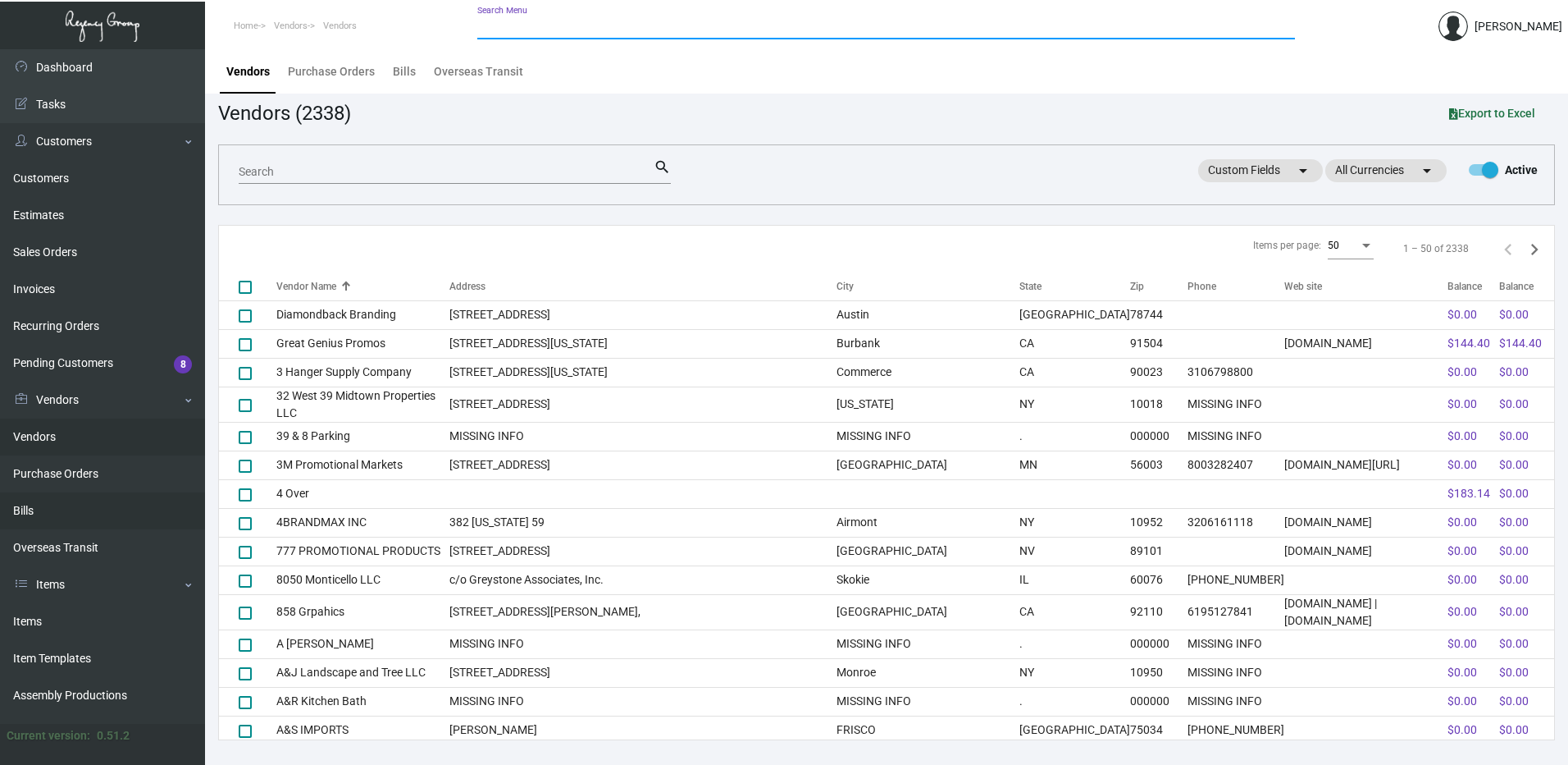
click at [27, 514] on link "Bills" at bounding box center [102, 511] width 205 height 37
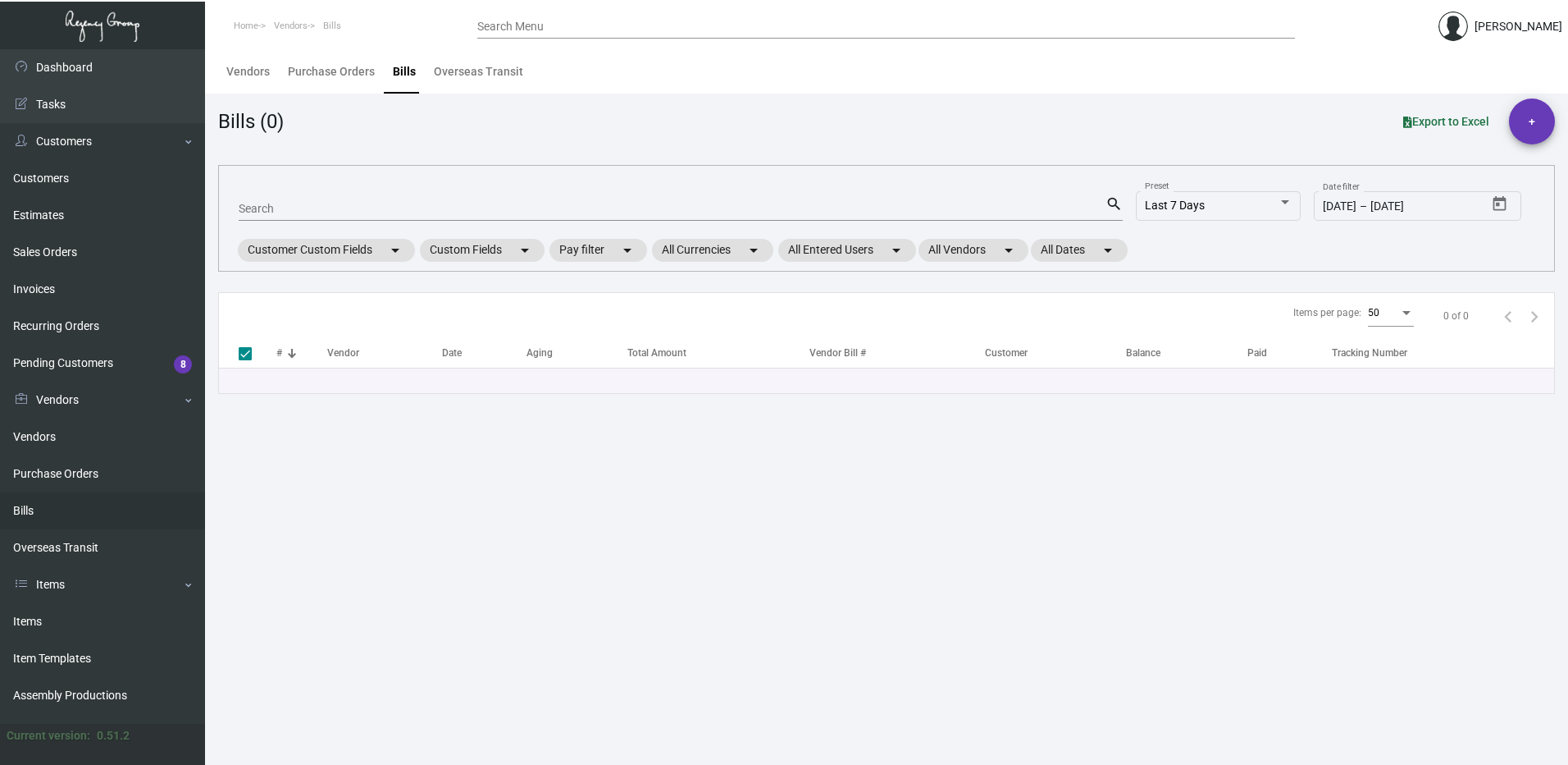
click at [415, 206] on input "Search" at bounding box center [672, 209] width 867 height 13
type input "15."
checkbox input "false"
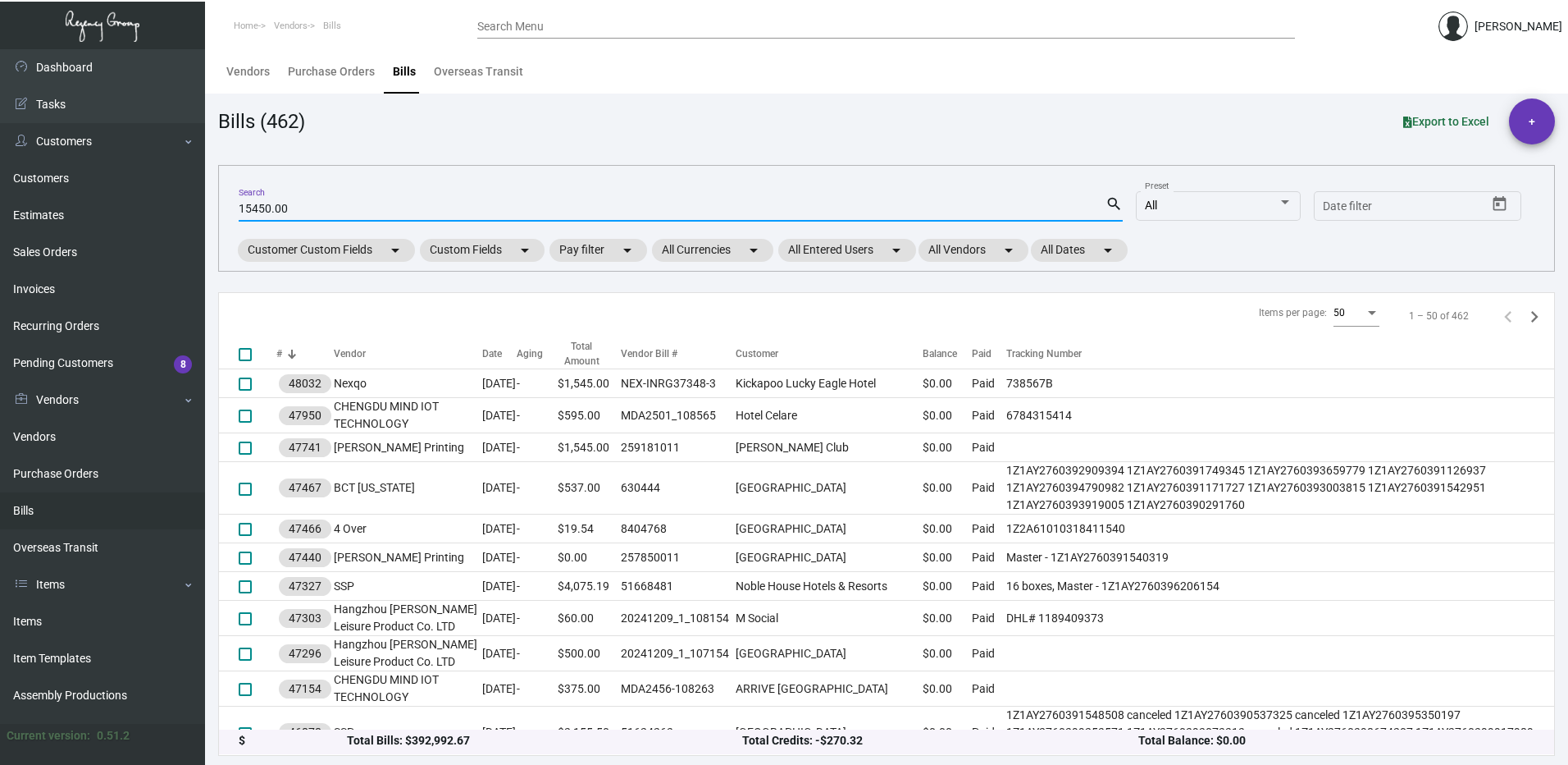
type input "15450.00"
checkbox input "true"
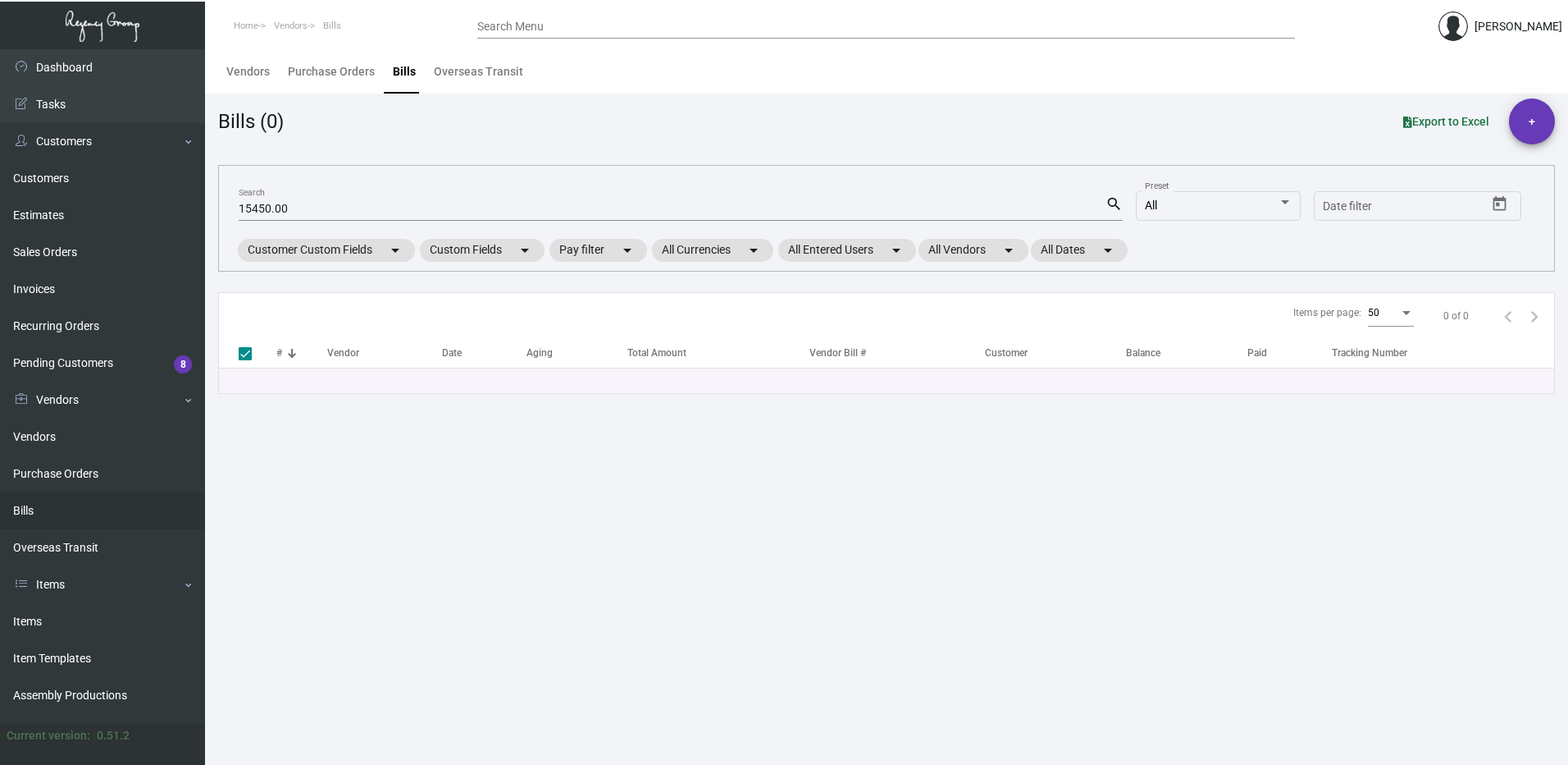
drag, startPoint x: 573, startPoint y: 18, endPoint x: 471, endPoint y: 102, distance: 132.1
click at [573, 19] on div "Search Menu" at bounding box center [886, 26] width 818 height 25
drag, startPoint x: 355, startPoint y: 203, endPoint x: 34, endPoint y: 213, distance: 321.2
click at [34, 212] on div "Dashboard Dashboard Tasks Customers Customers Estimates Sales Orders Invoices R…" at bounding box center [784, 407] width 1568 height 716
checkbox input "false"
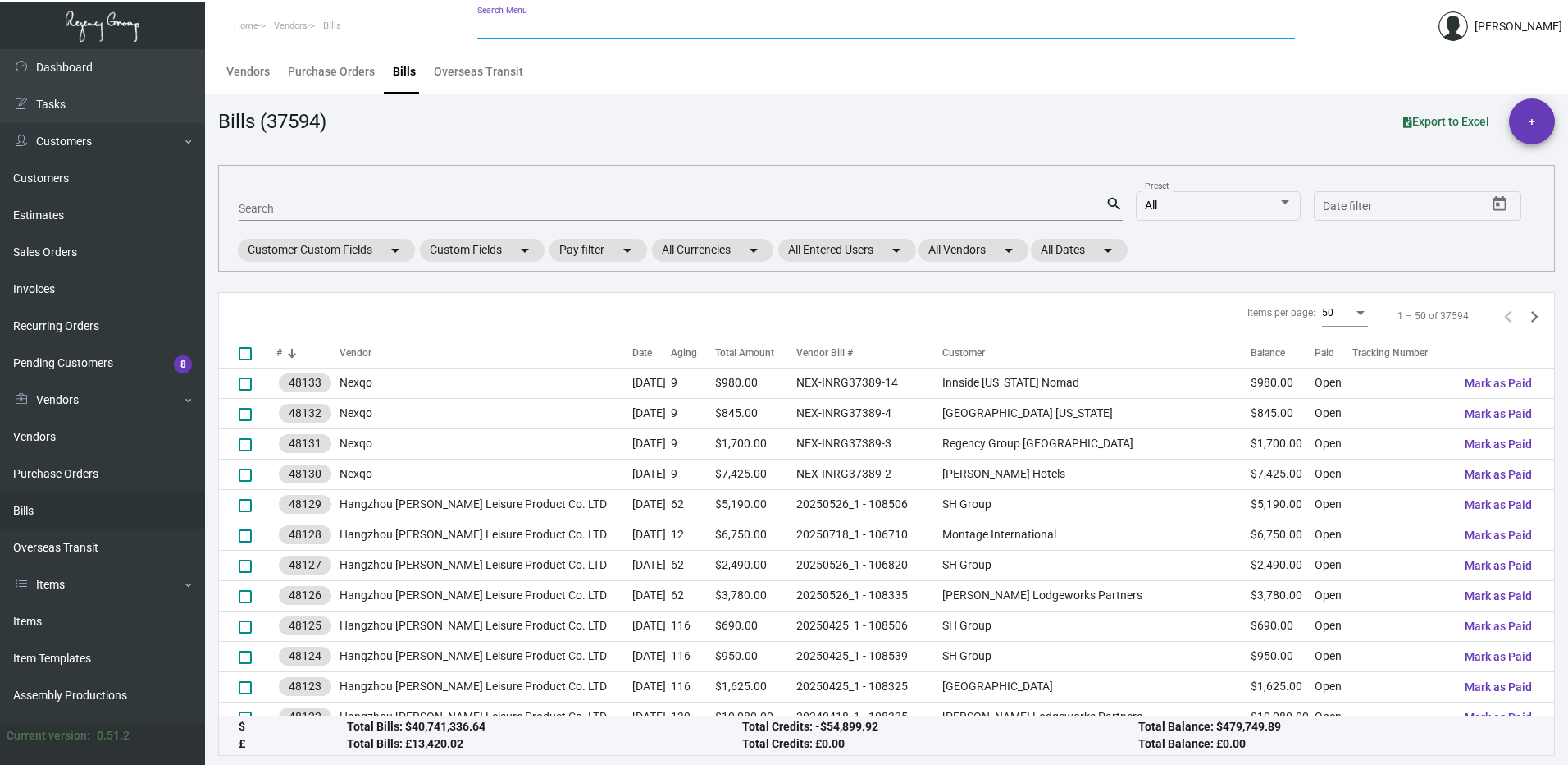
click at [531, 23] on input "Search Menu" at bounding box center [886, 27] width 818 height 13
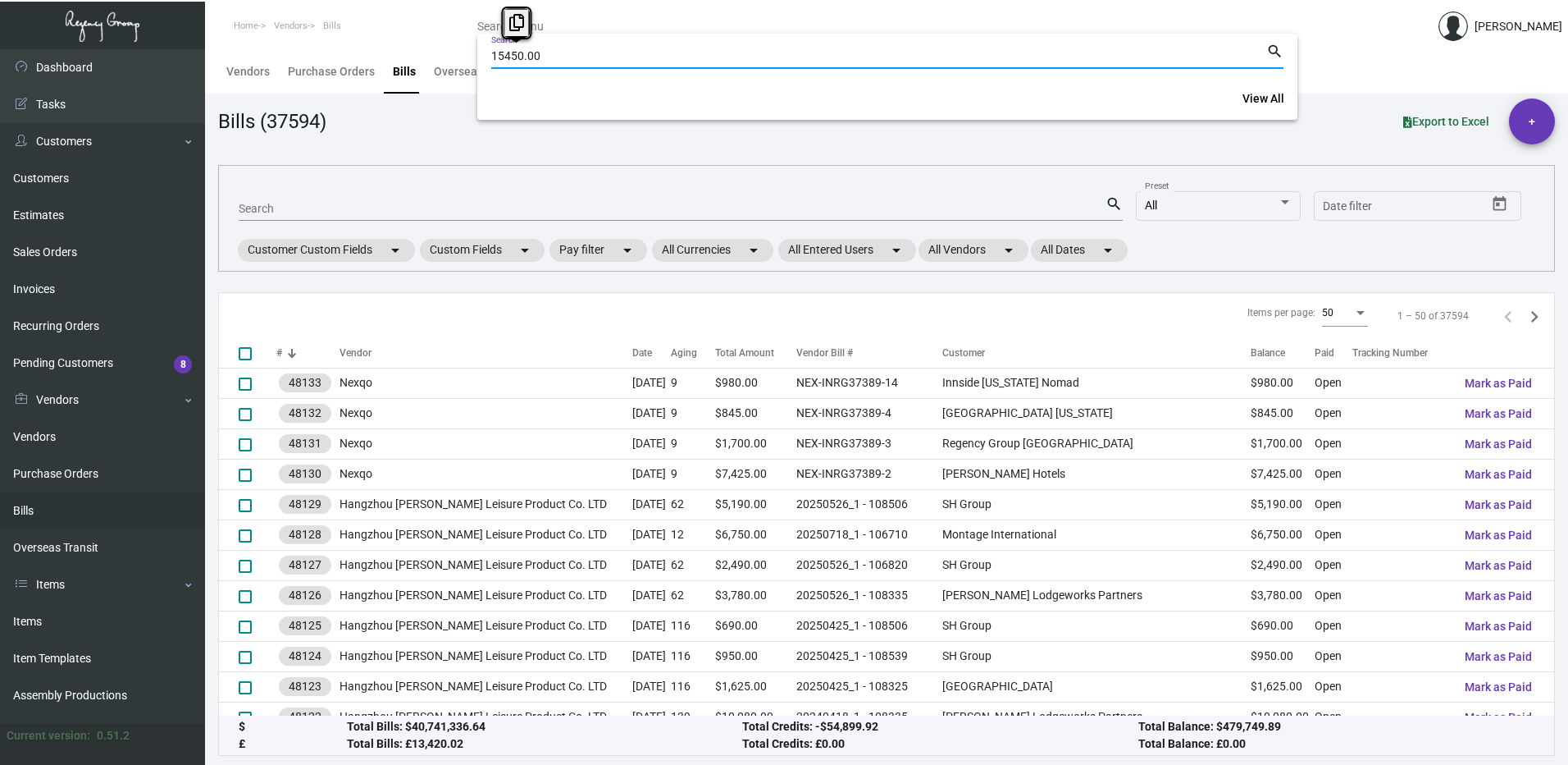
drag, startPoint x: 574, startPoint y: 62, endPoint x: 432, endPoint y: 64, distance: 142.0
click at [443, 64] on div "15450.00 Search search View All" at bounding box center [784, 382] width 1568 height 765
paste input "[GEOGRAPHIC_DATA]"
type input "[GEOGRAPHIC_DATA]"
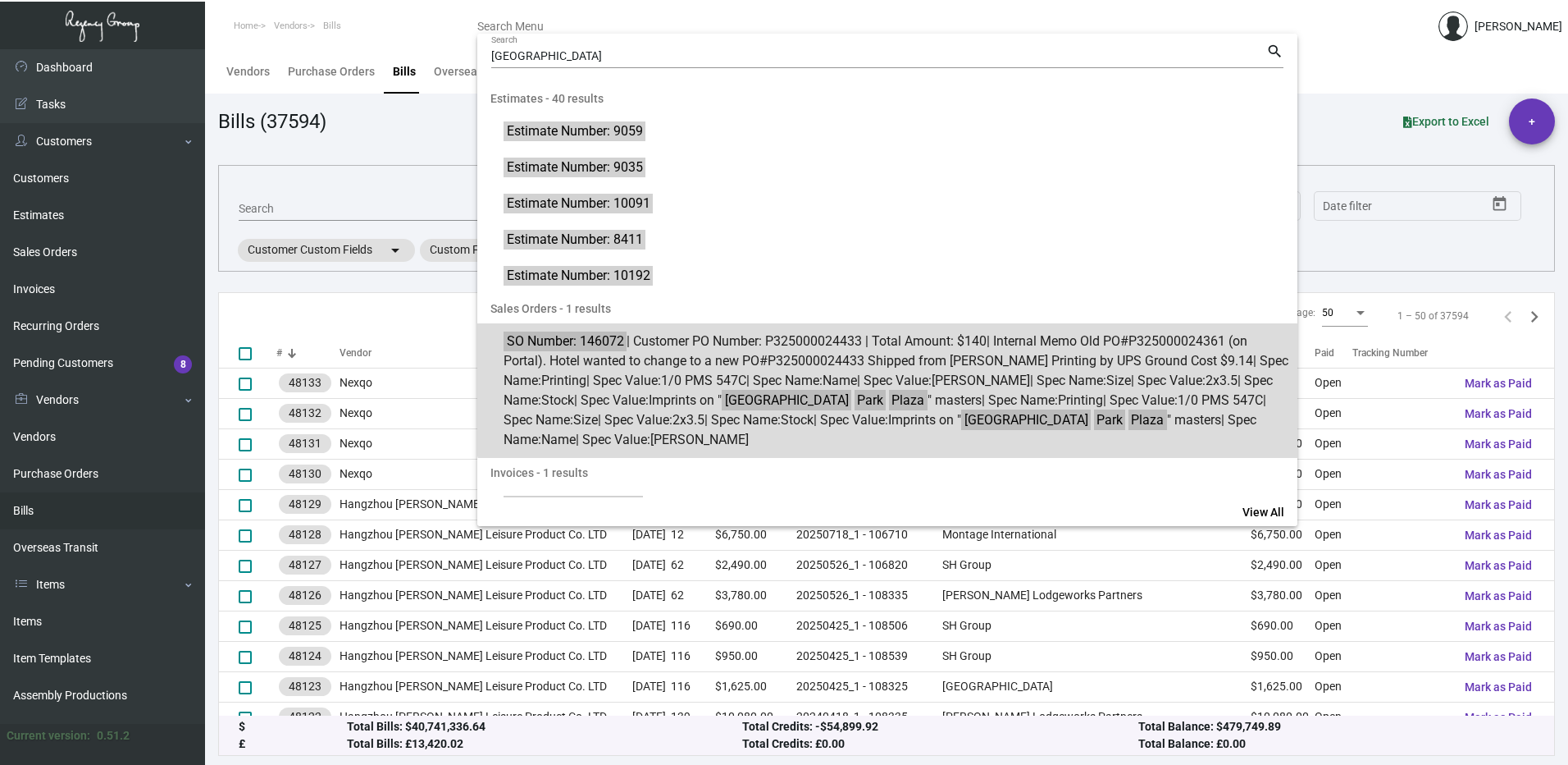
click at [926, 333] on span "SO Number: 146072 | Customer PO Number: P325000024433 | Total Amount: $140 | In…" at bounding box center [896, 390] width 786 height 118
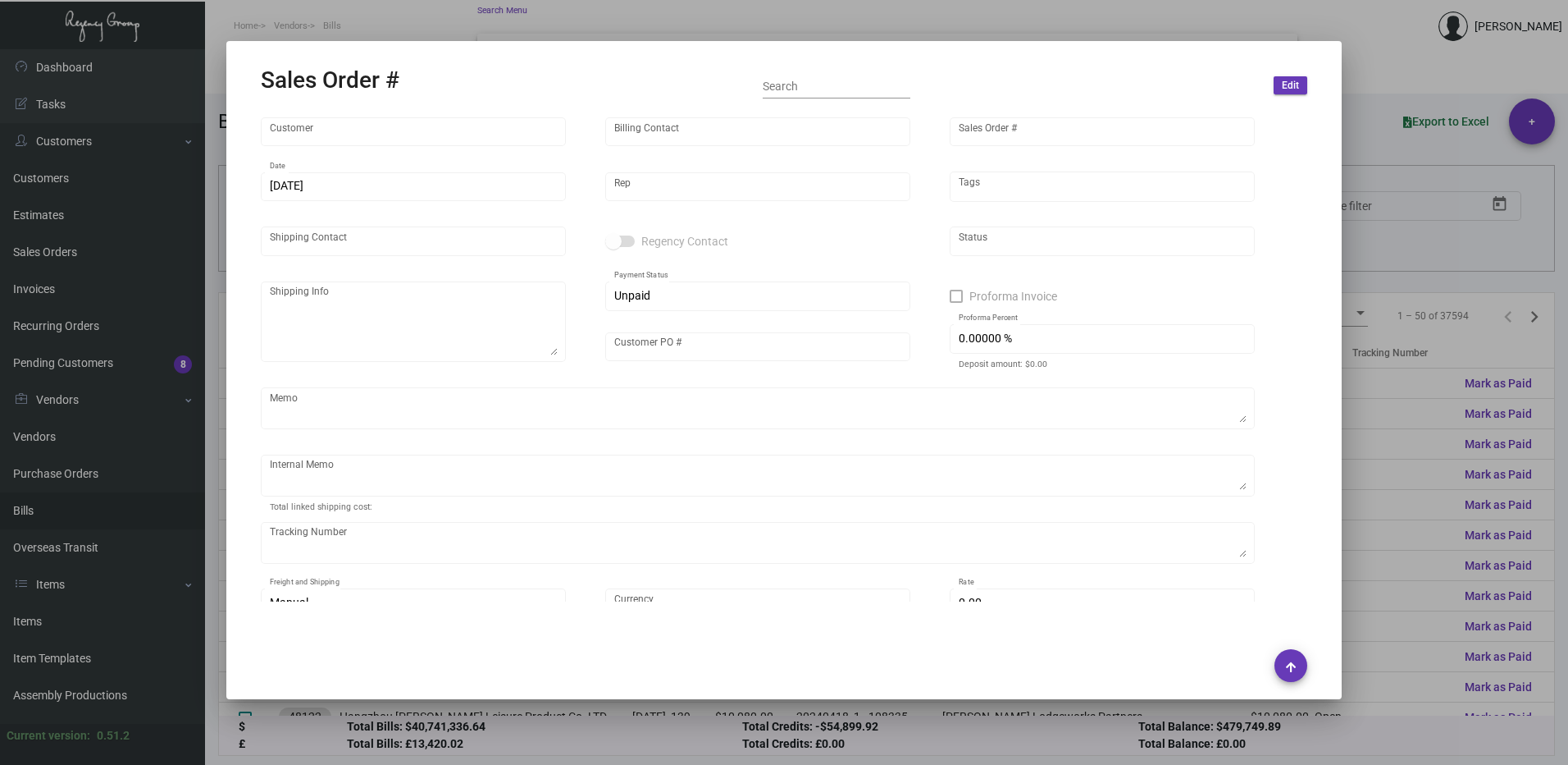
type input "[GEOGRAPHIC_DATA]"
type input "[PERSON_NAME]"
type input "146072"
type input "[DATE]"
type input "[PERSON_NAME]"
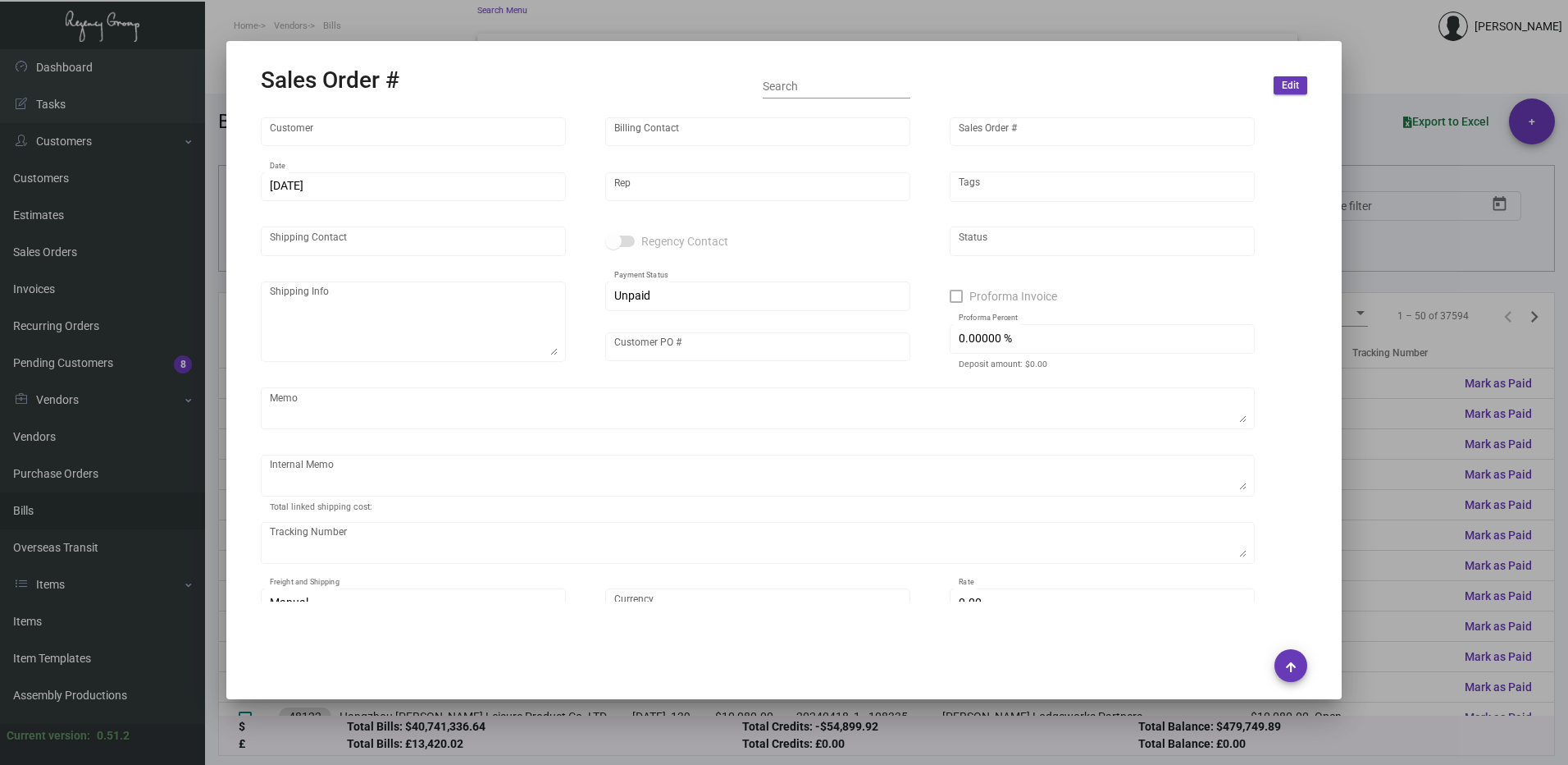
type input "[PERSON_NAME] [PERSON_NAME]"
type textarea "[GEOGRAPHIC_DATA] - [PERSON_NAME][GEOGRAPHIC_DATA][PERSON_NAME][STREET_ADDRESS]…"
type input "P325000024433"
type textarea "Old PO#P325000024361 (on Portal). Hotel wanted to change to a new PO#P325000024…"
type input "United States Dollar $"
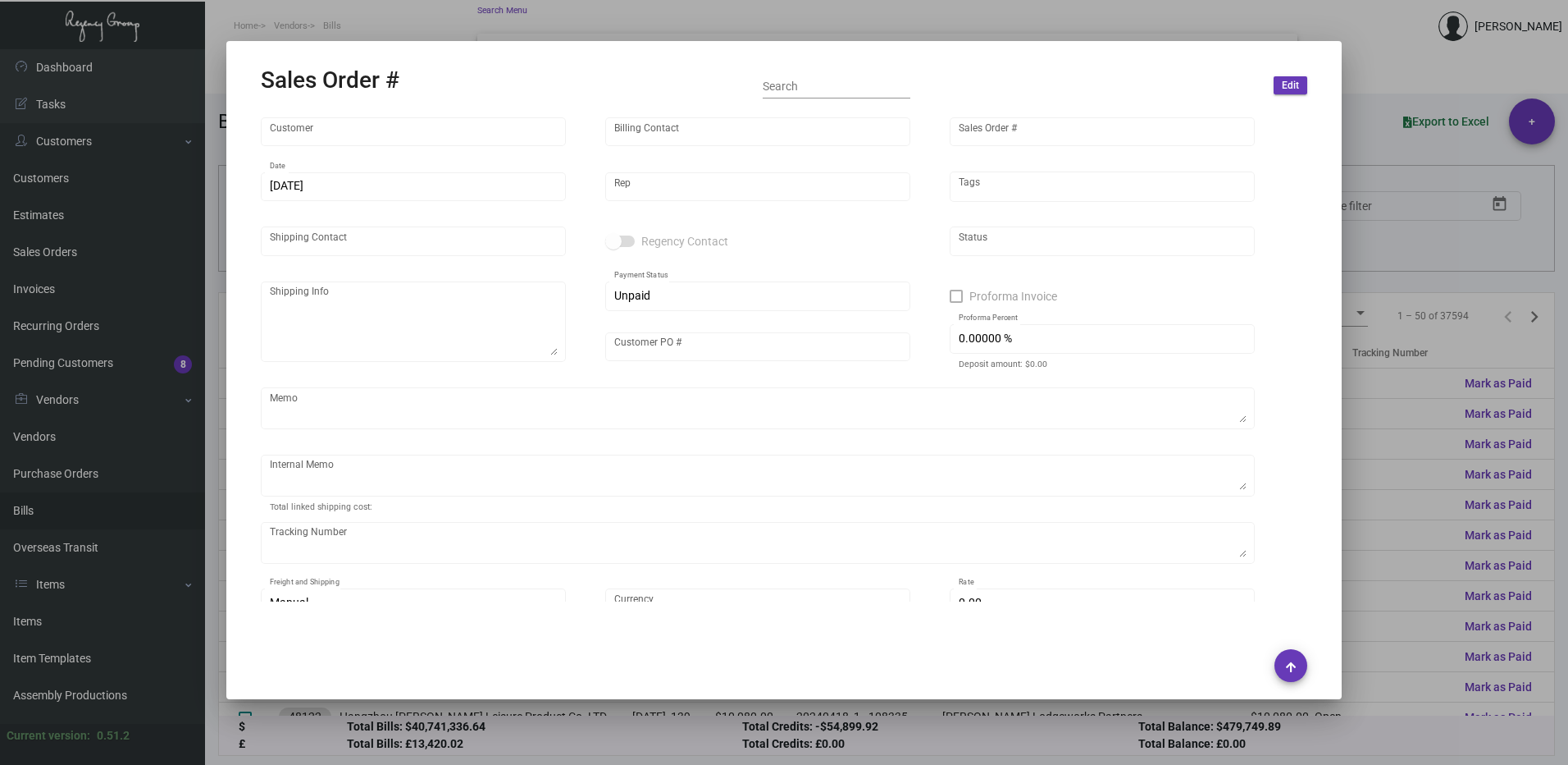
type input "$ 0.00"
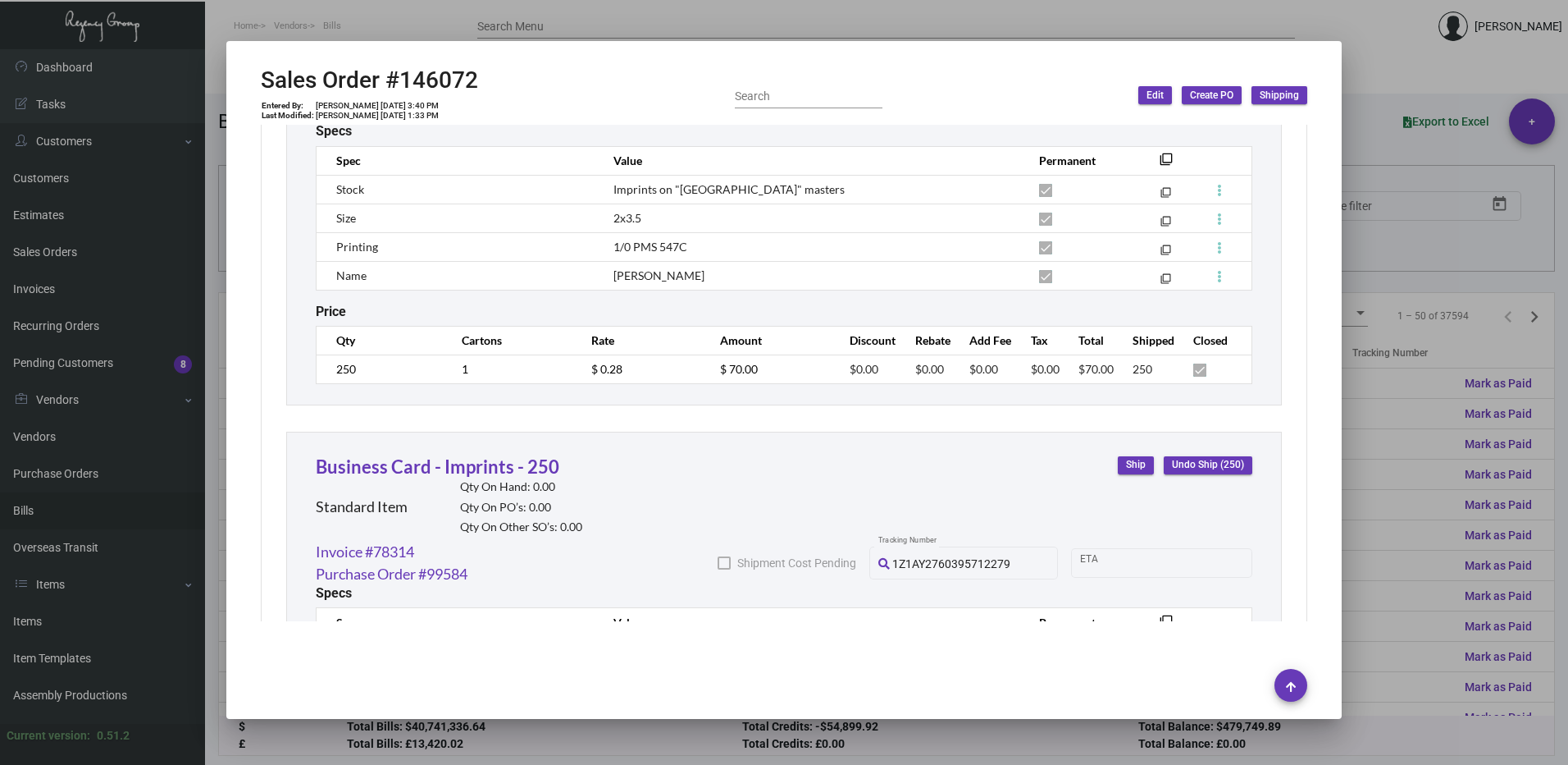
scroll to position [1380, 0]
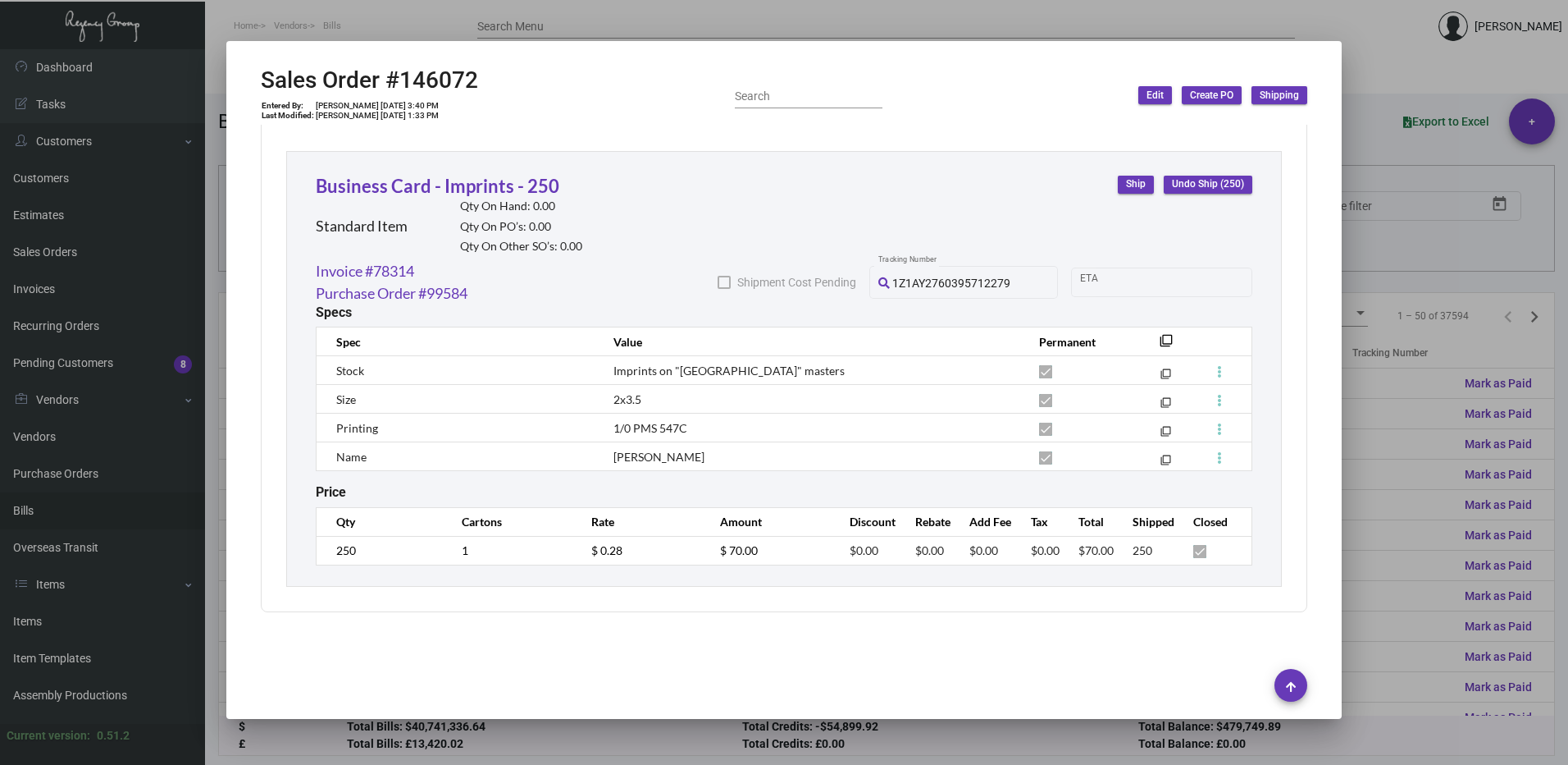
click at [1369, 112] on div at bounding box center [784, 382] width 1568 height 765
